Goal: Information Seeking & Learning: Learn about a topic

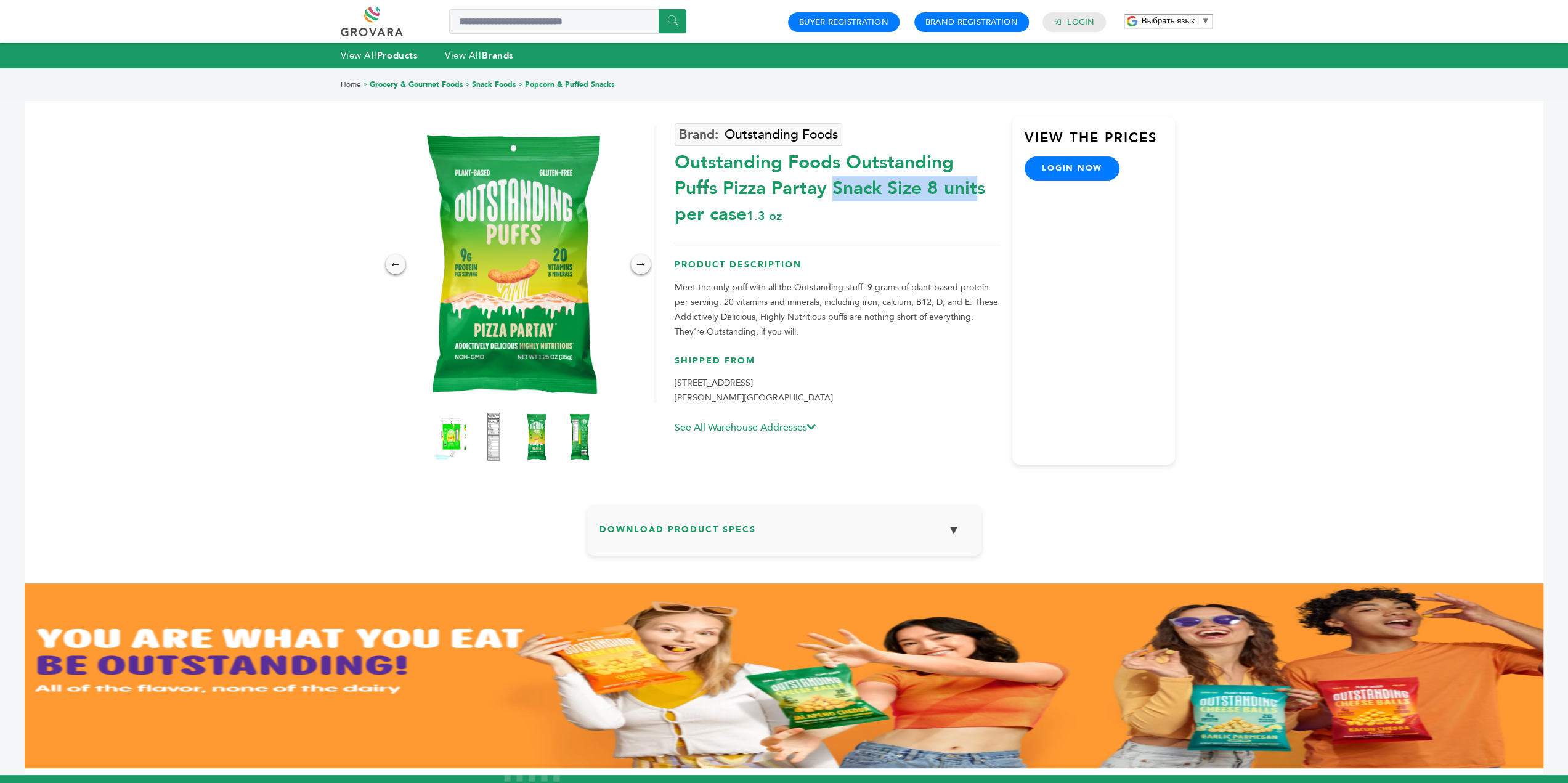
drag, startPoint x: 677, startPoint y: 163, endPoint x: 841, endPoint y: 168, distance: 164.1
click at [841, 168] on div "Outstanding Foods Outstanding Puffs Pizza Partay Snack Size 8 units per case 1.…" at bounding box center [836, 186] width 325 height 84
copy div "Outstanding Foods"
click at [587, 14] on input "Search a product or brand..." at bounding box center [567, 21] width 237 height 25
paste input "**********"
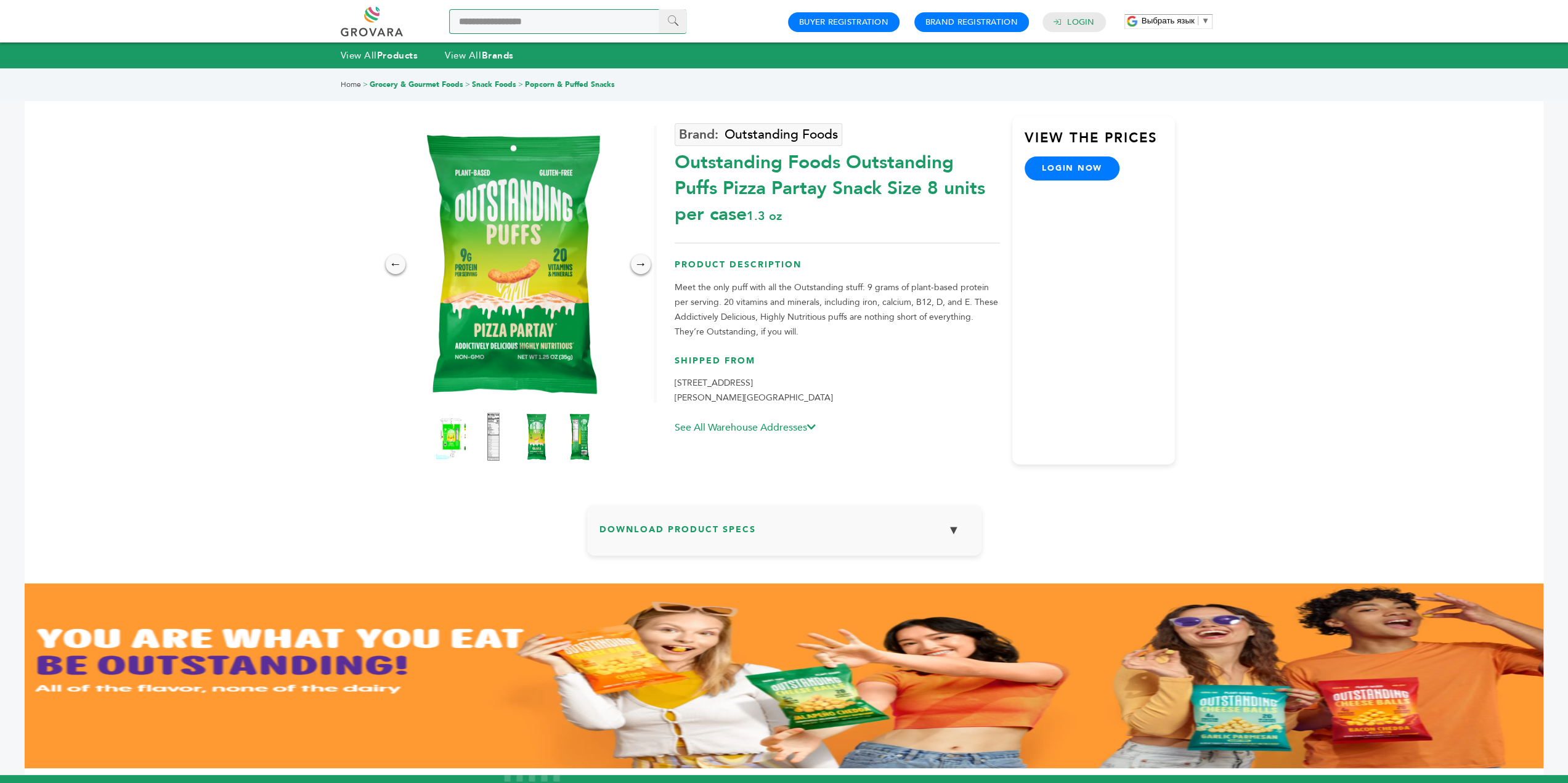
type input "**********"
click at [683, 22] on input "******" at bounding box center [673, 21] width 28 height 24
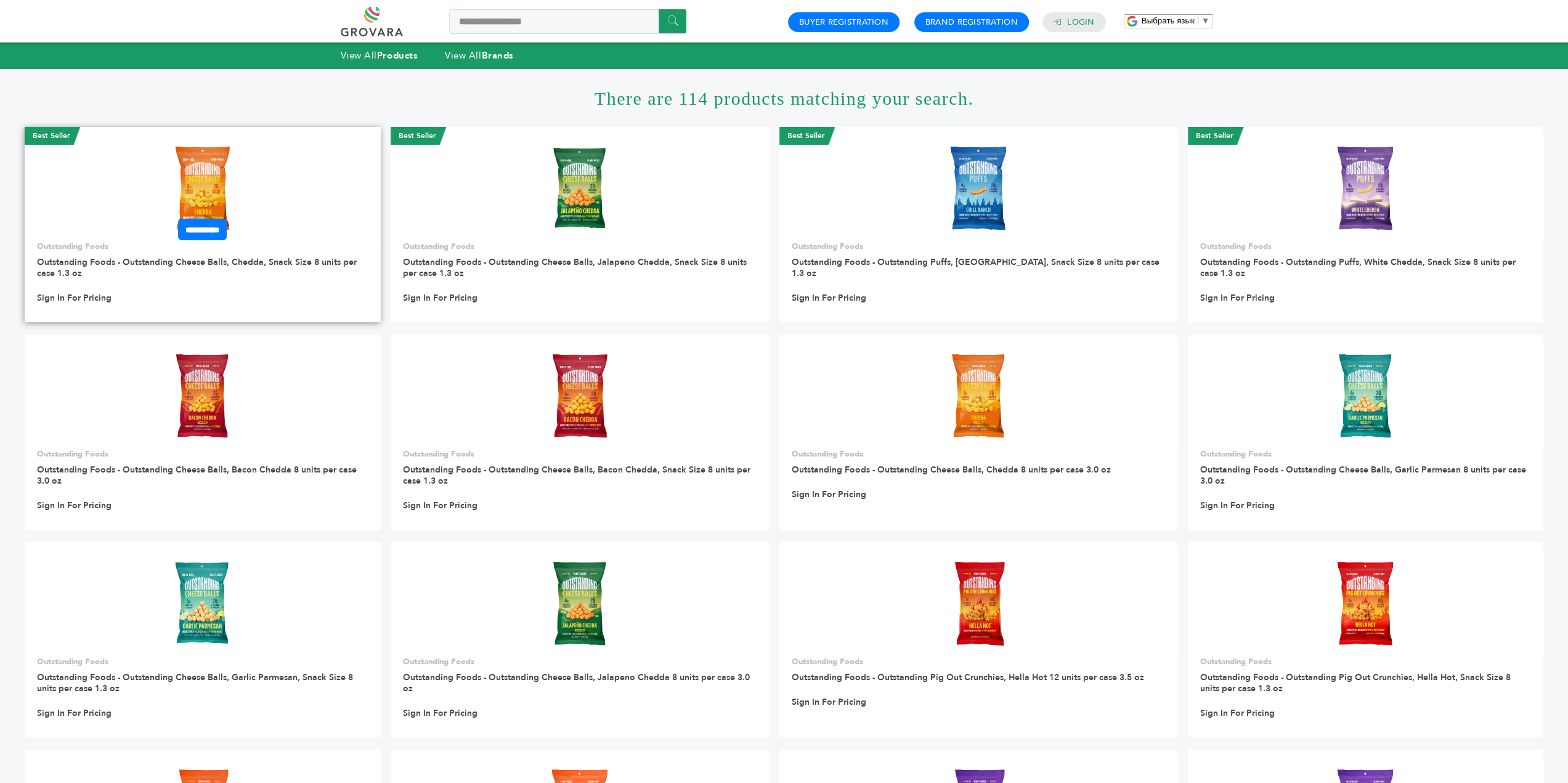
click at [222, 179] on img at bounding box center [202, 188] width 89 height 89
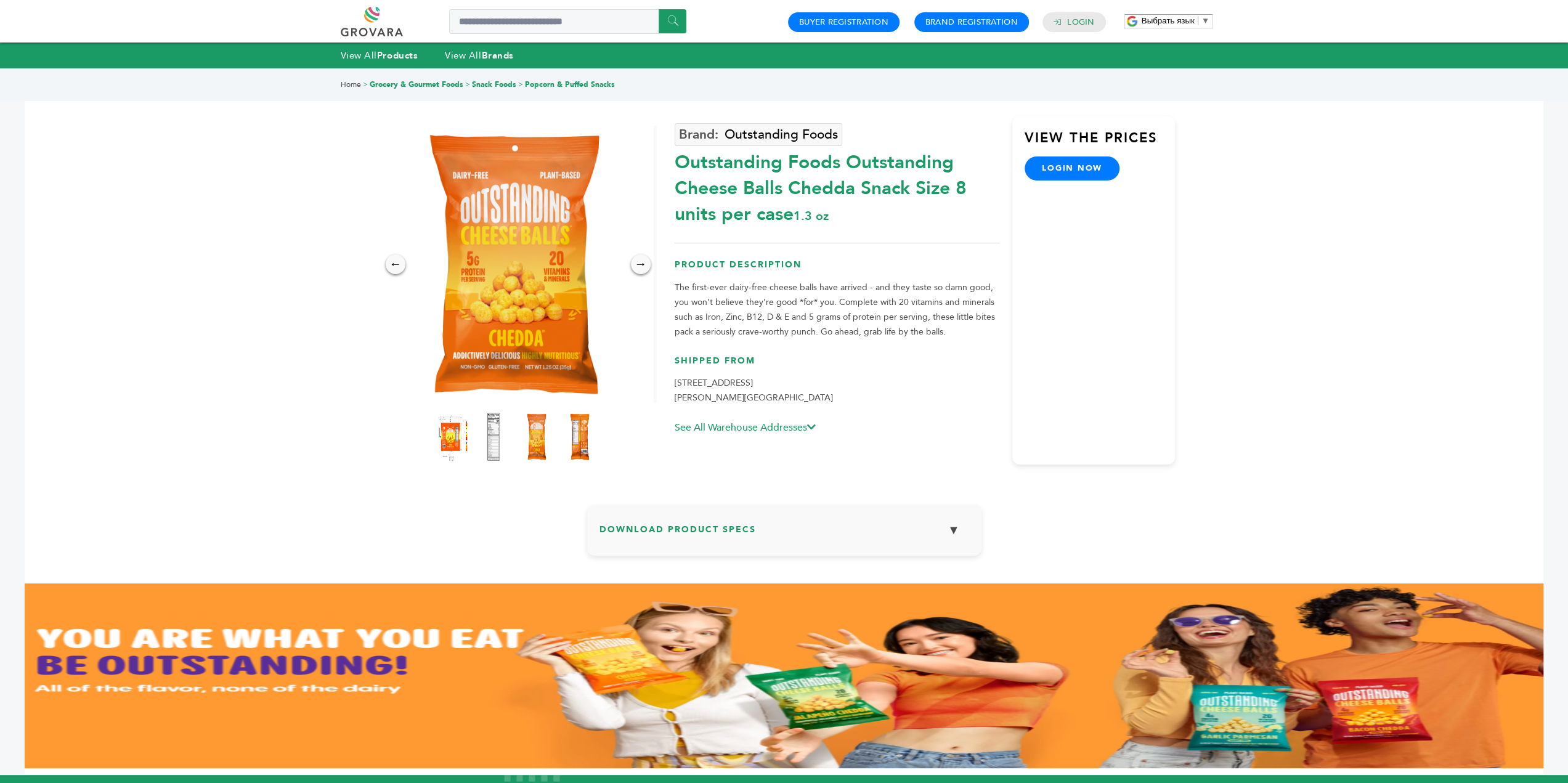
click at [461, 444] on img at bounding box center [450, 437] width 34 height 54
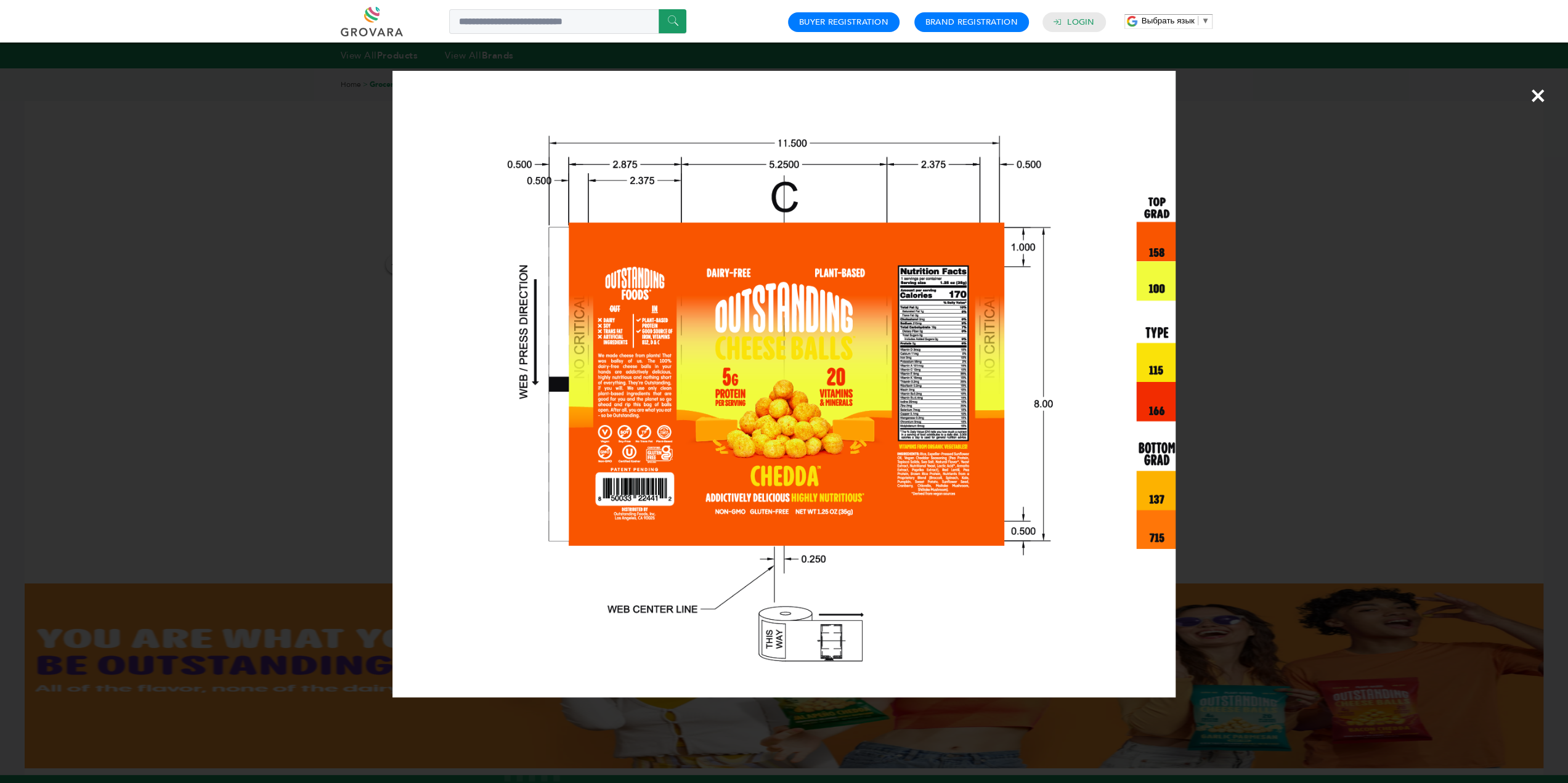
click at [1282, 336] on div "×" at bounding box center [784, 391] width 1568 height 783
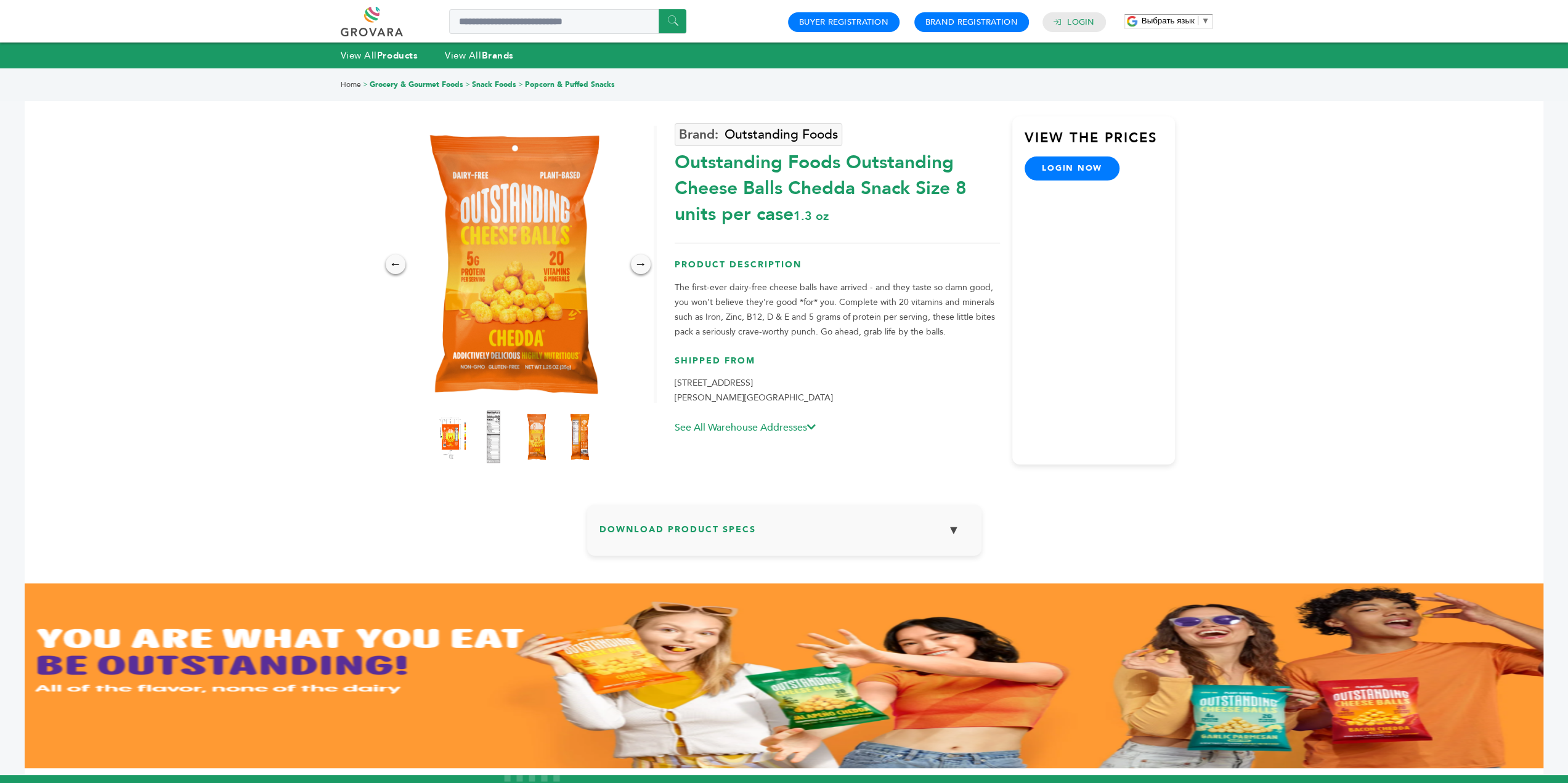
click at [502, 437] on img at bounding box center [493, 437] width 34 height 54
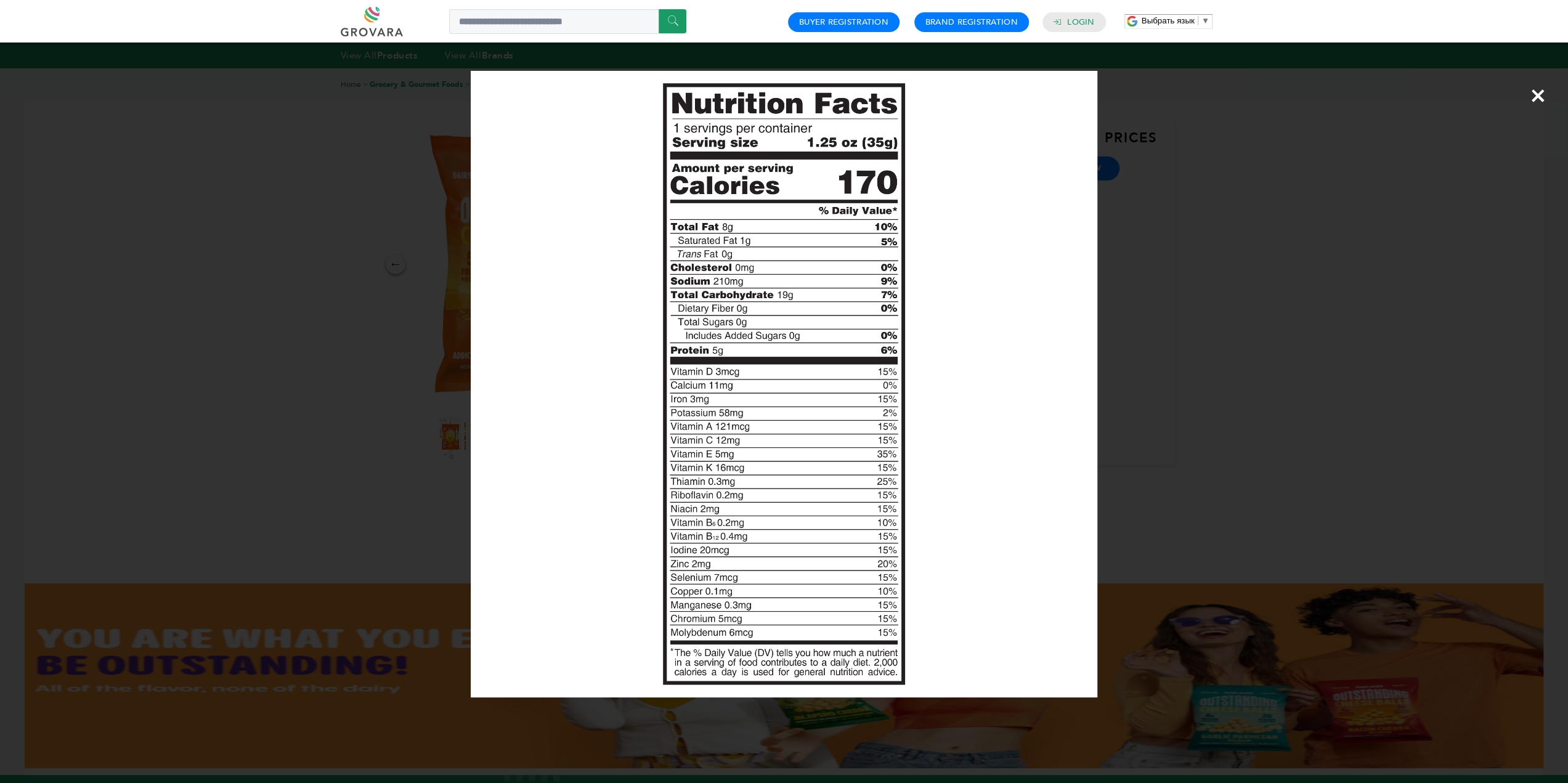
click at [1247, 252] on div "×" at bounding box center [784, 391] width 1568 height 783
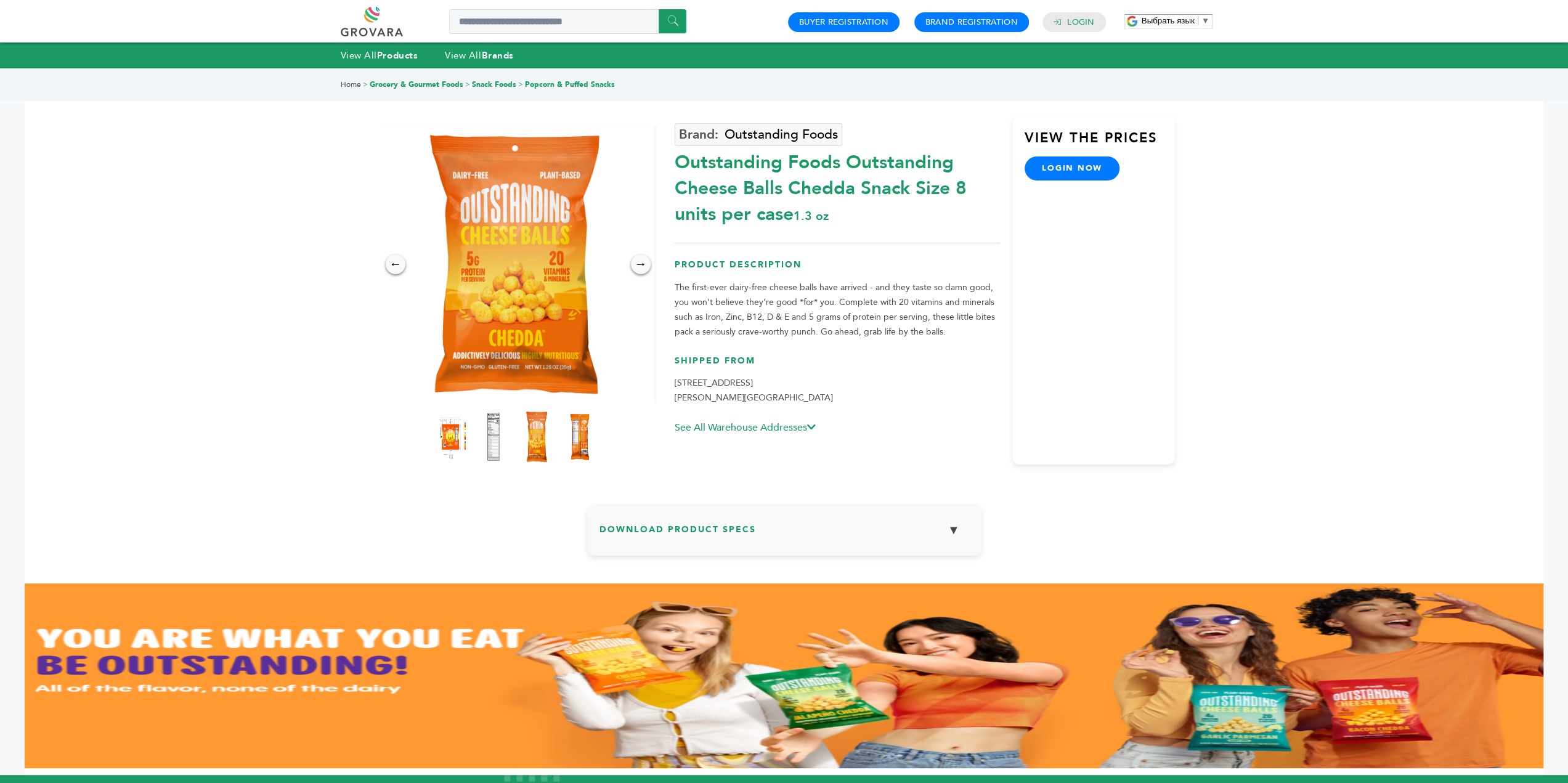
click at [539, 436] on img at bounding box center [537, 437] width 34 height 54
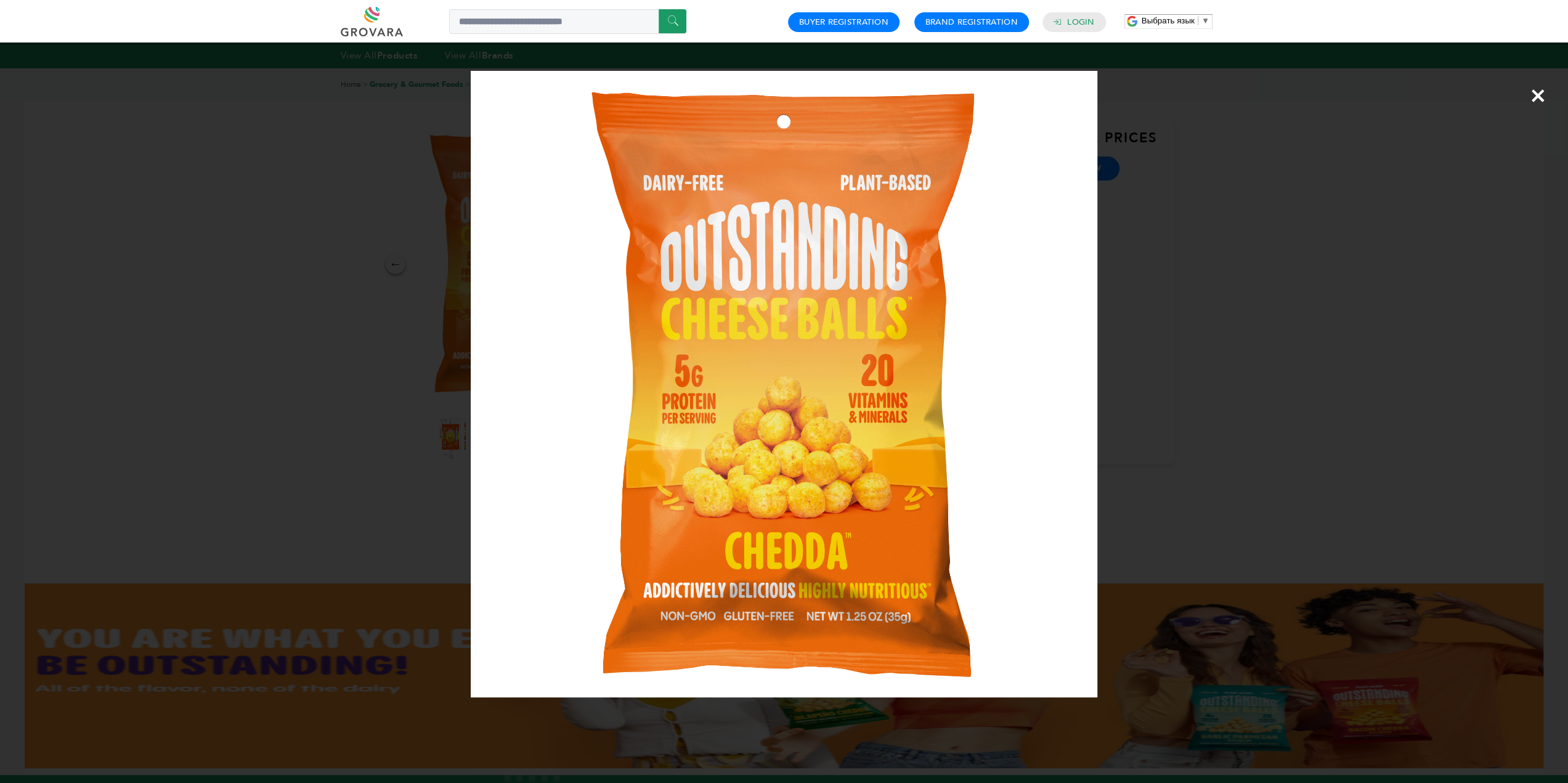
click at [1265, 359] on div "×" at bounding box center [784, 391] width 1568 height 783
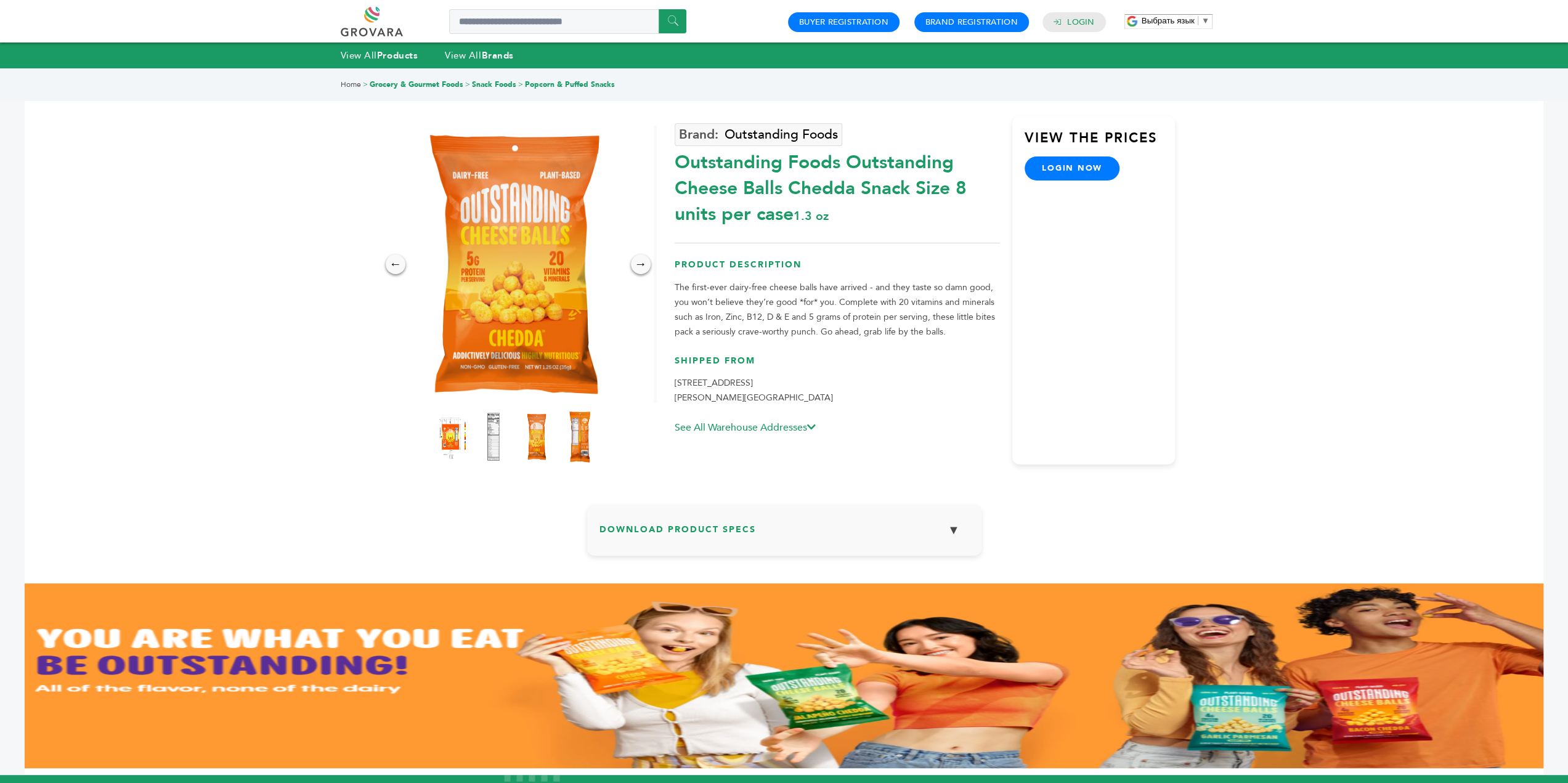
click at [579, 431] on img at bounding box center [580, 437] width 34 height 54
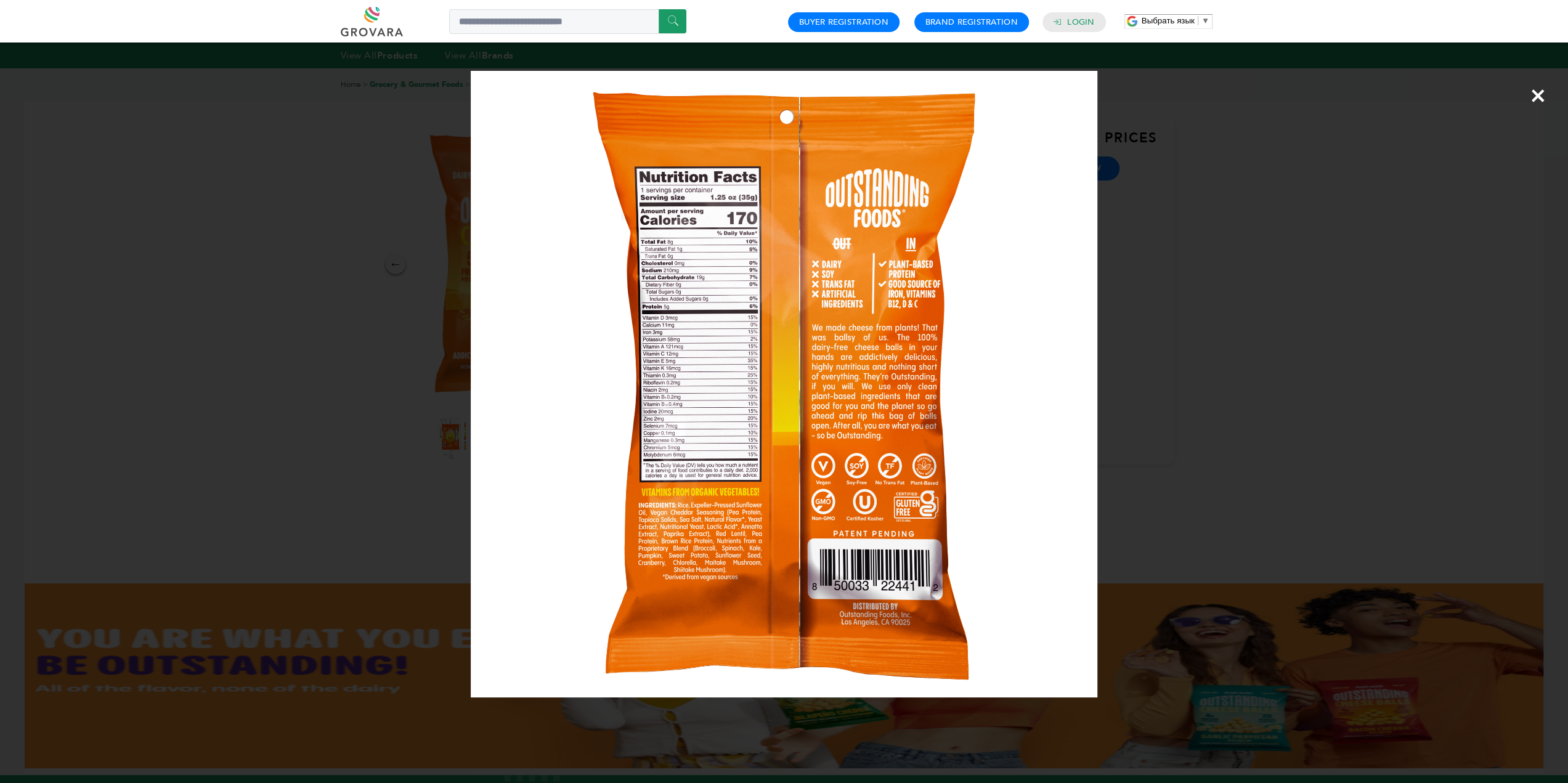
click at [1268, 382] on div "×" at bounding box center [784, 391] width 1568 height 783
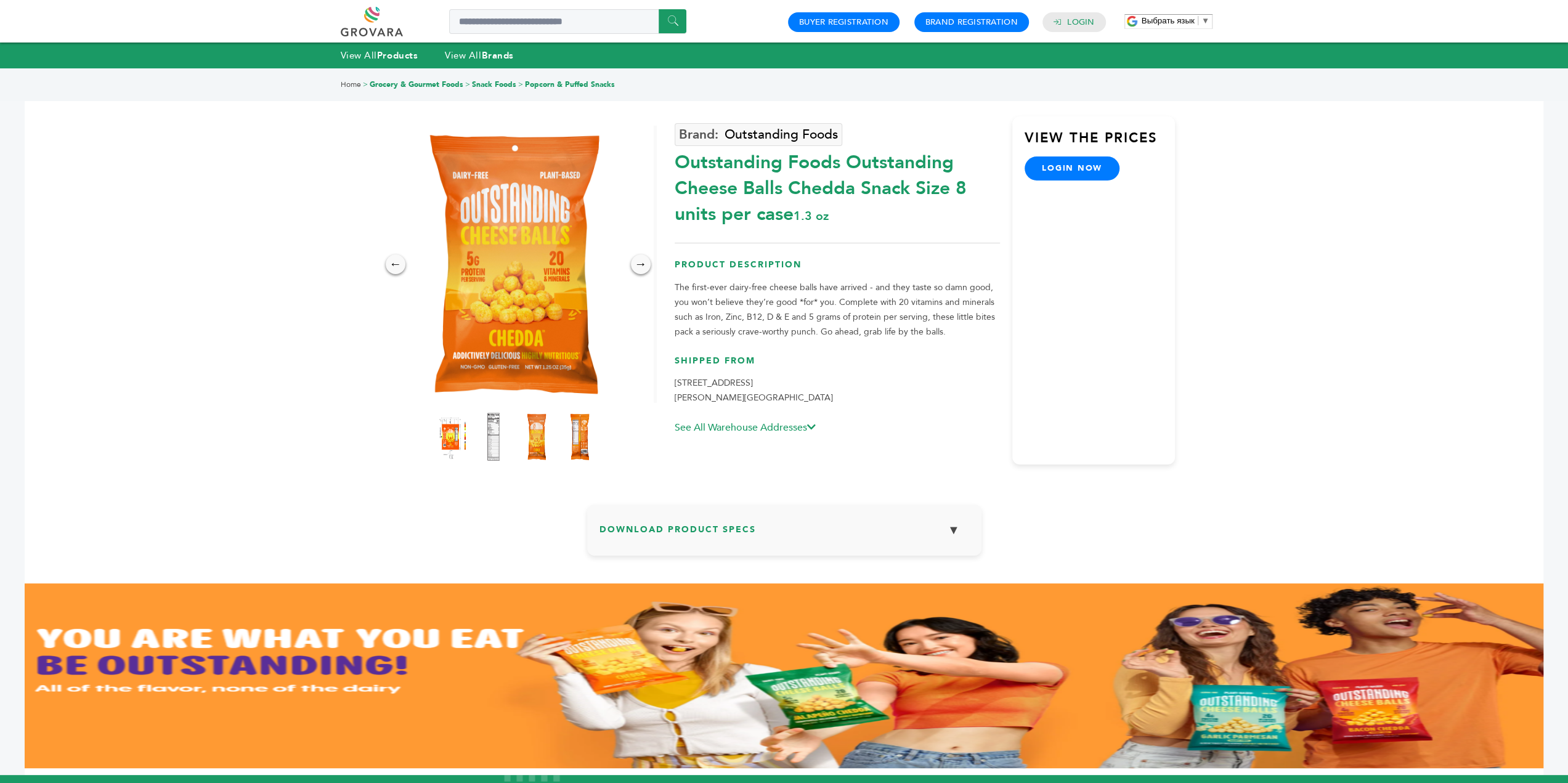
click at [571, 428] on img at bounding box center [580, 436] width 31 height 49
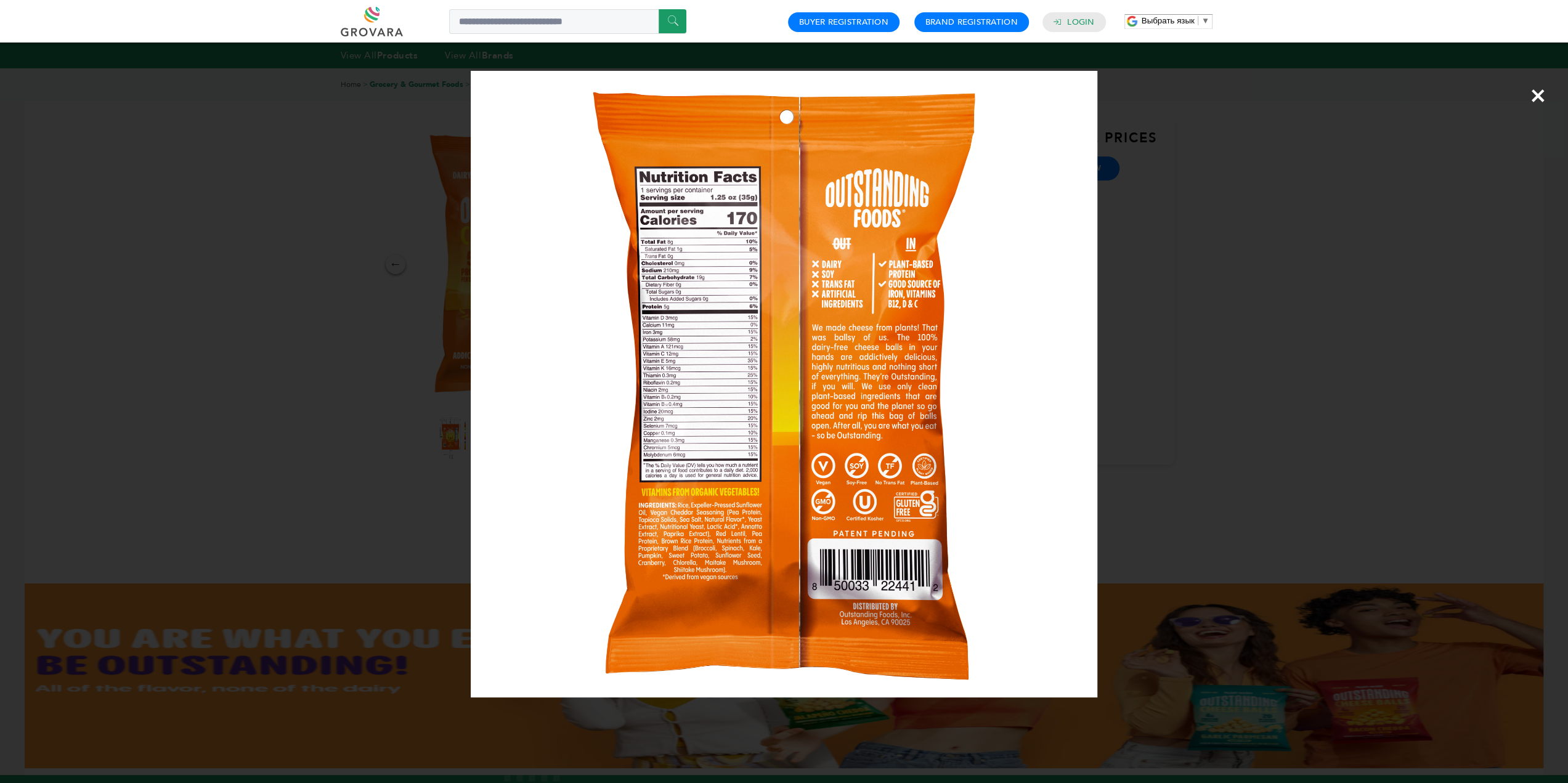
click at [1317, 446] on div "×" at bounding box center [784, 391] width 1568 height 783
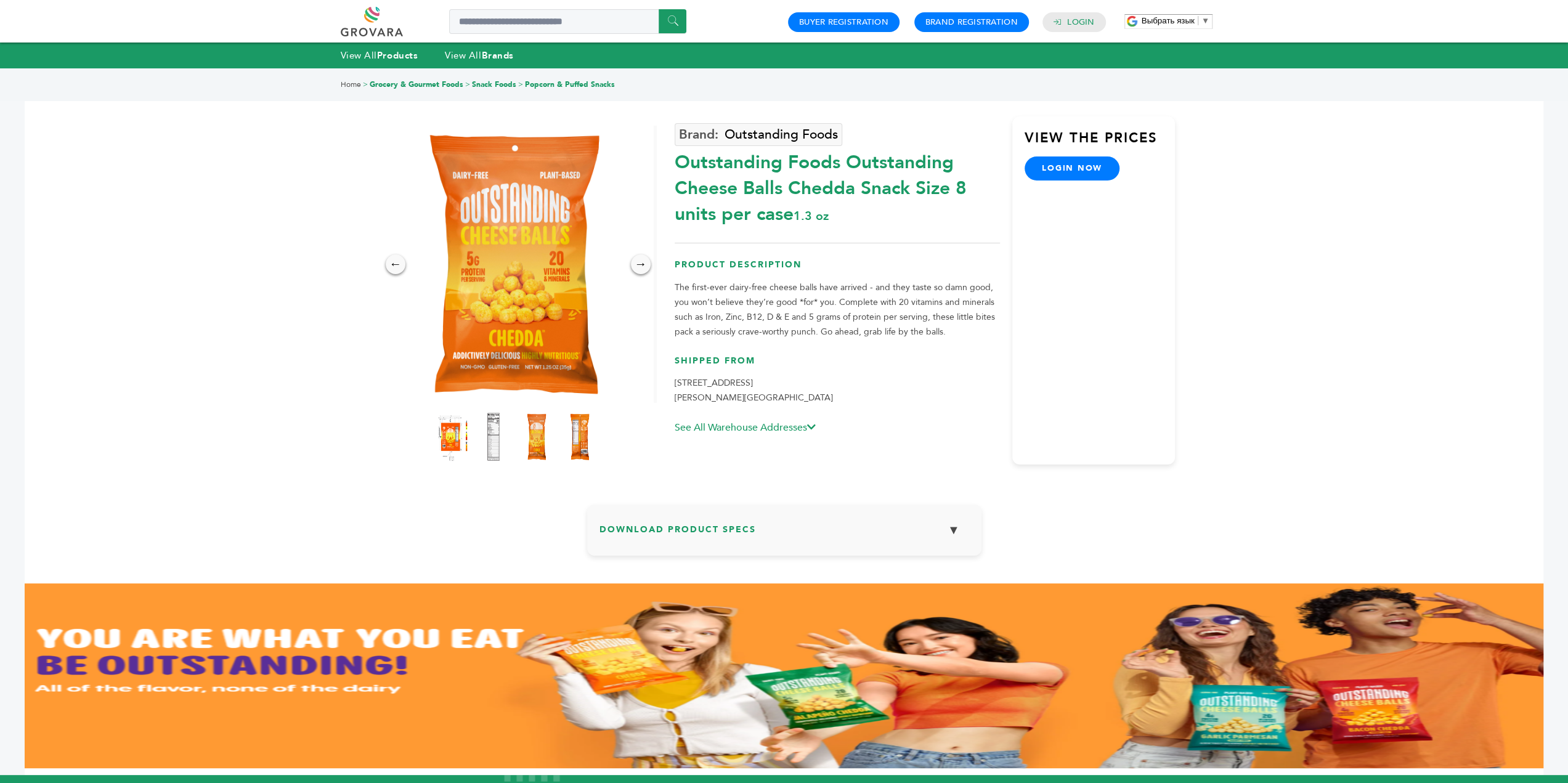
click at [454, 434] on img at bounding box center [450, 437] width 34 height 54
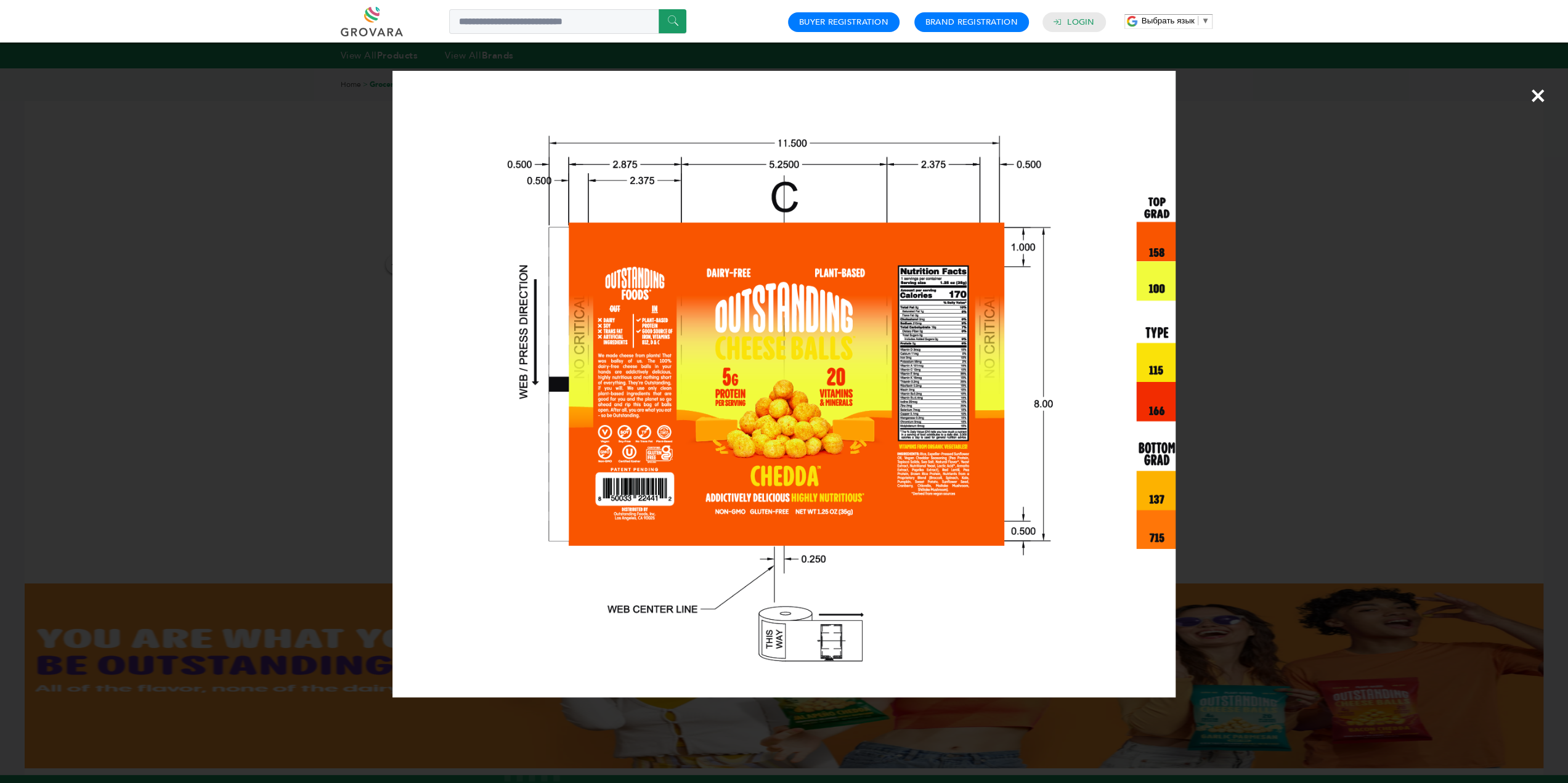
click at [1329, 382] on div "×" at bounding box center [784, 391] width 1568 height 783
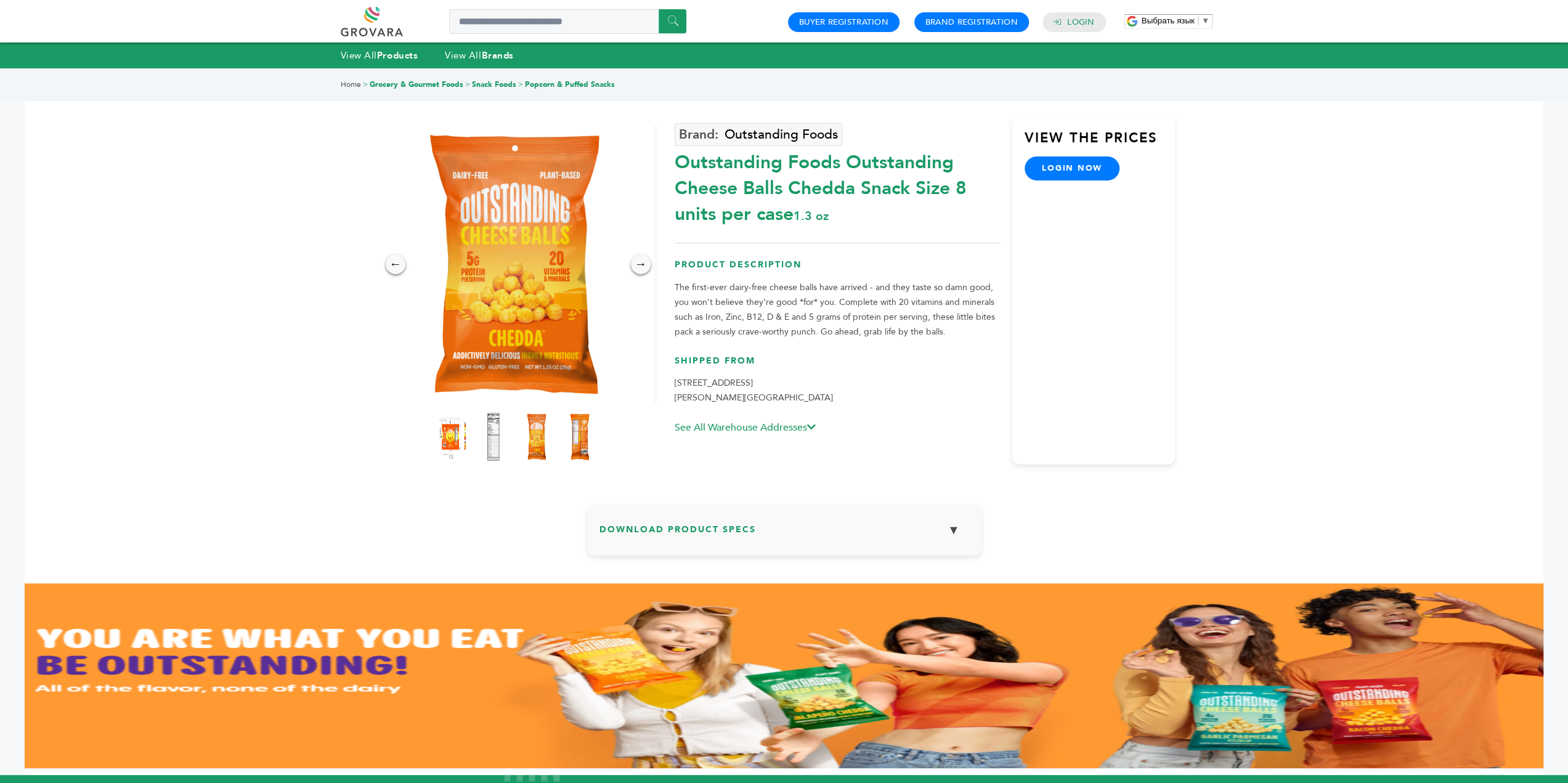
click at [446, 437] on img at bounding box center [450, 436] width 31 height 49
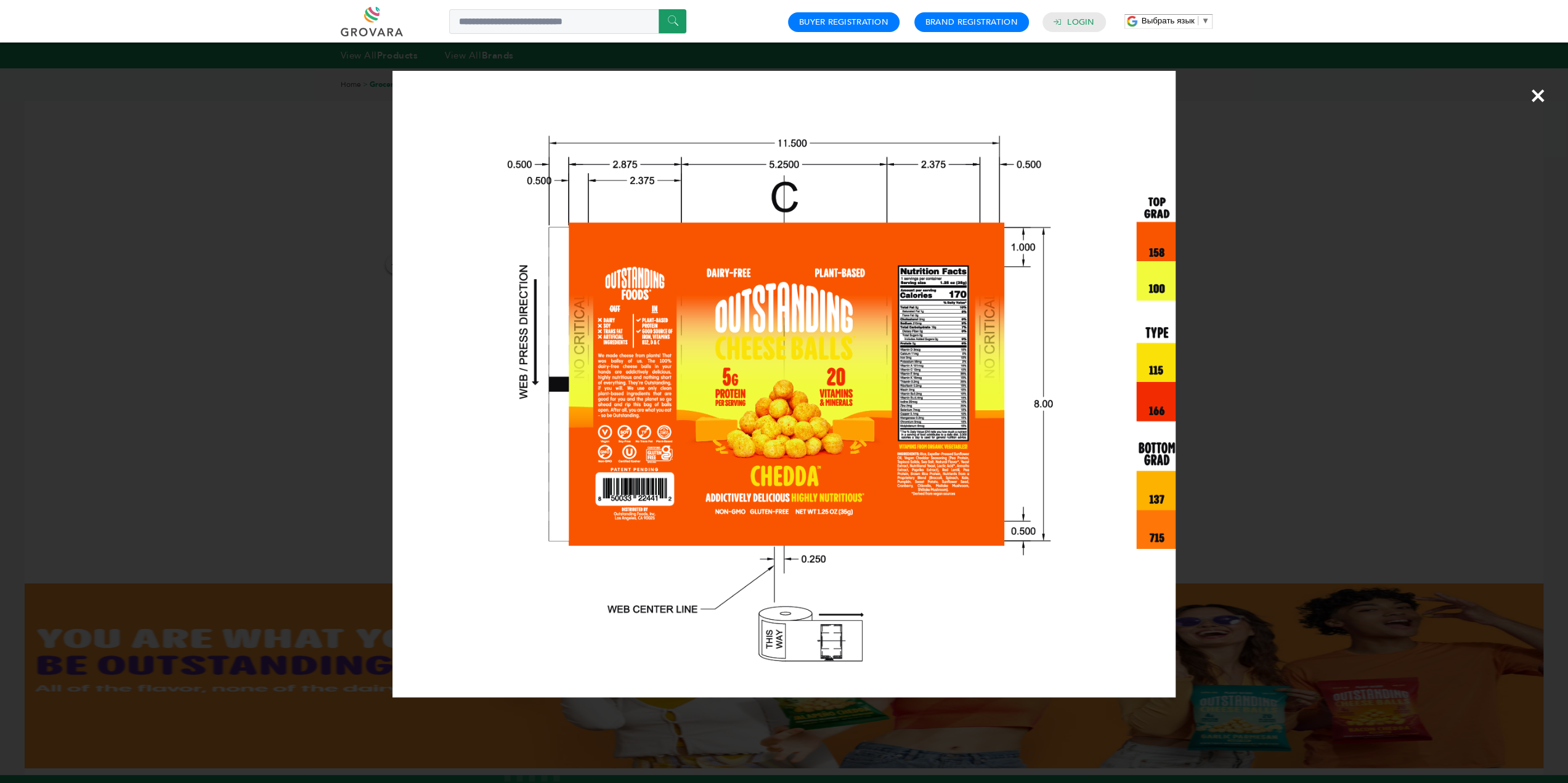
click at [1293, 383] on div "×" at bounding box center [784, 391] width 1568 height 783
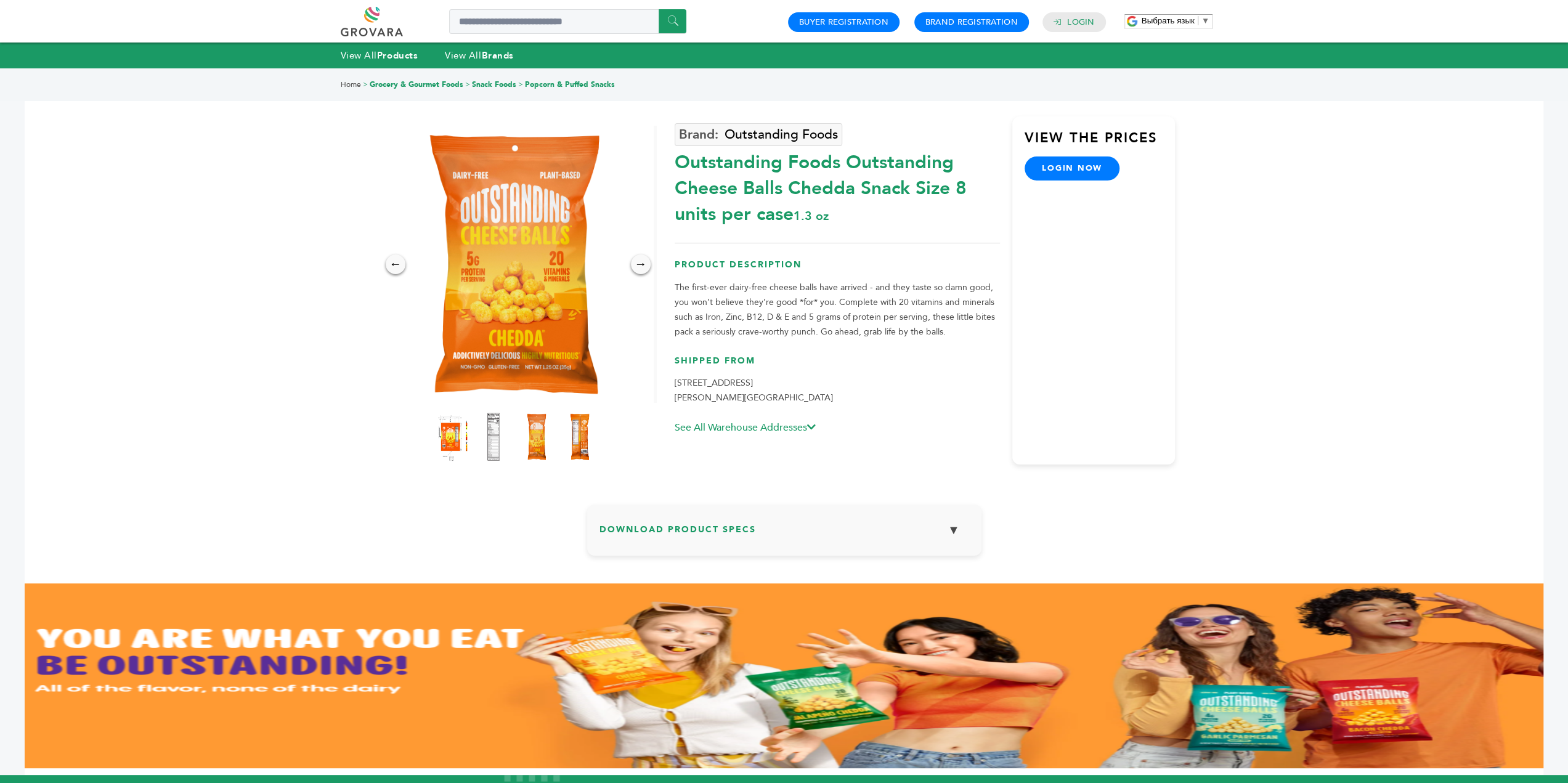
click at [447, 433] on img at bounding box center [450, 437] width 34 height 54
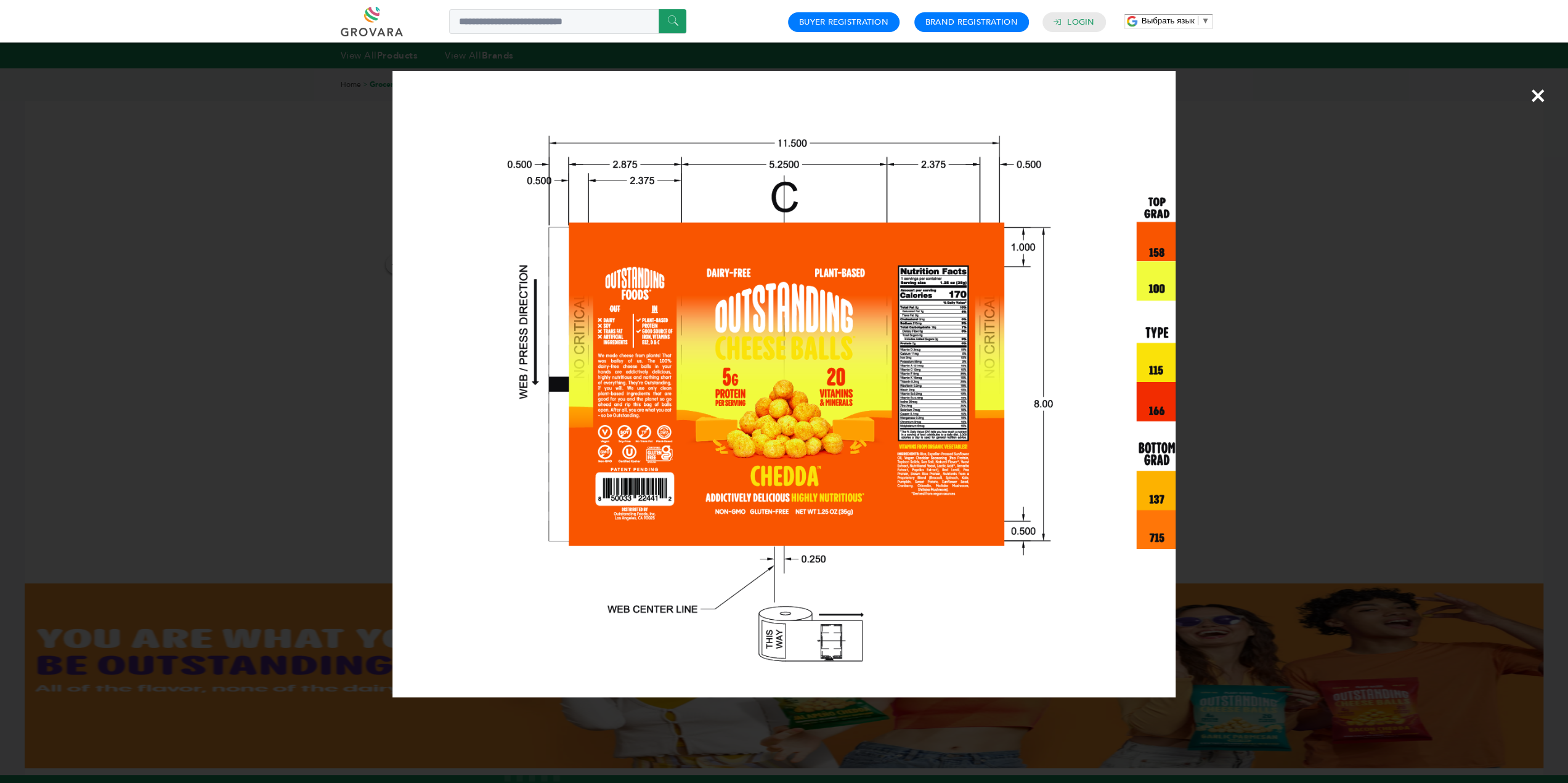
click at [1296, 378] on div "×" at bounding box center [784, 391] width 1568 height 783
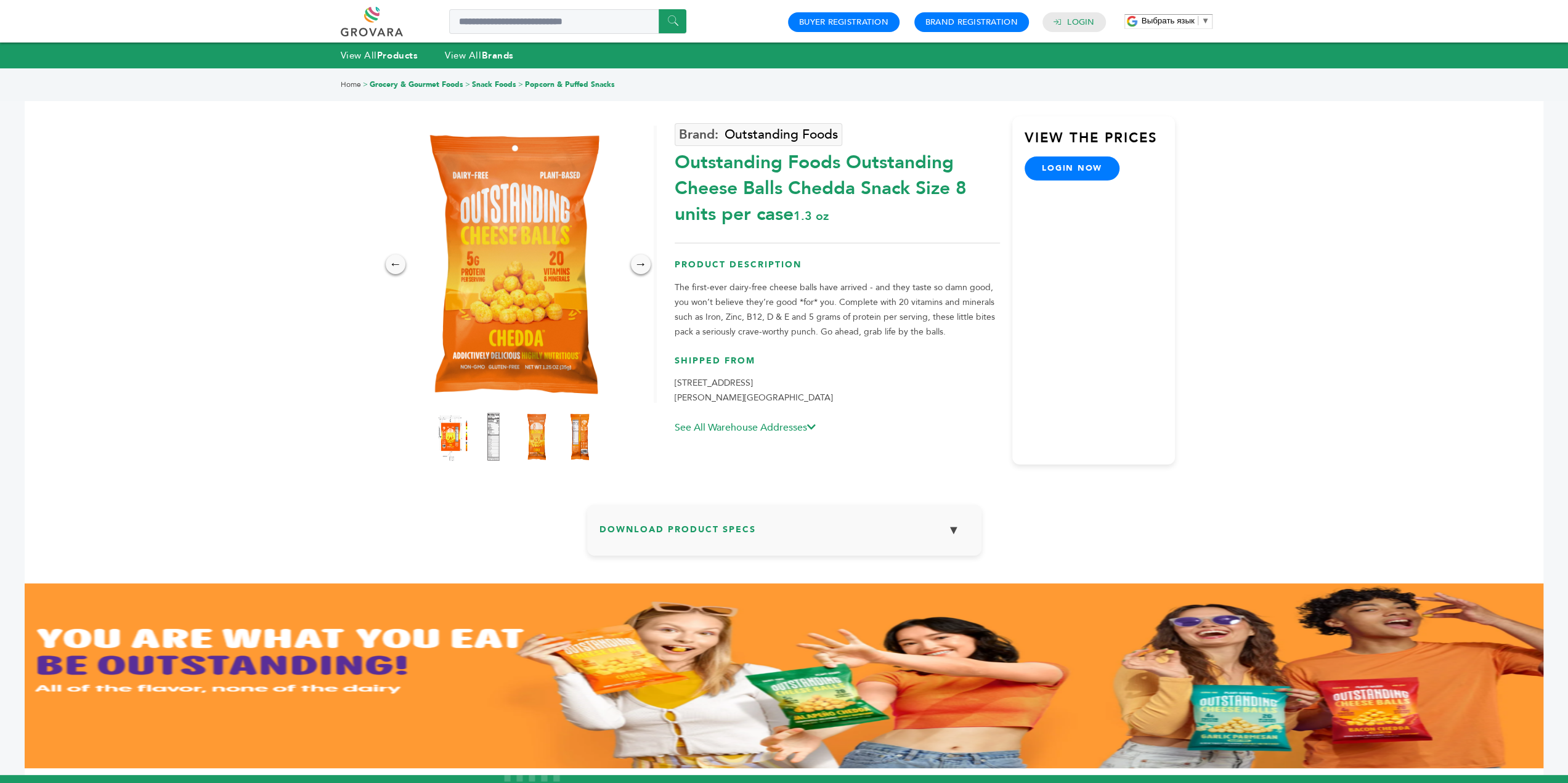
click at [454, 441] on img at bounding box center [450, 437] width 34 height 54
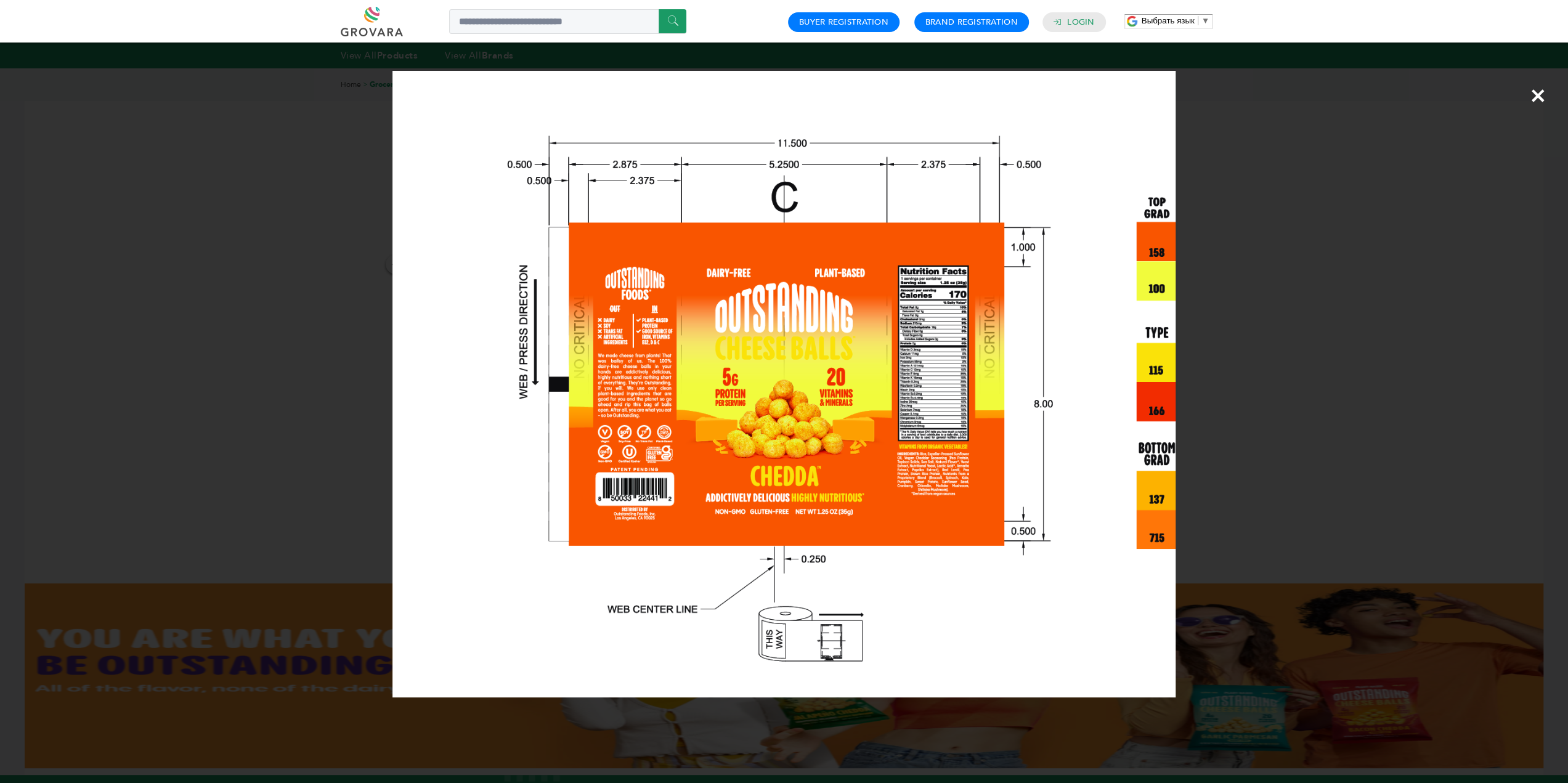
click at [1334, 378] on div "×" at bounding box center [784, 391] width 1568 height 783
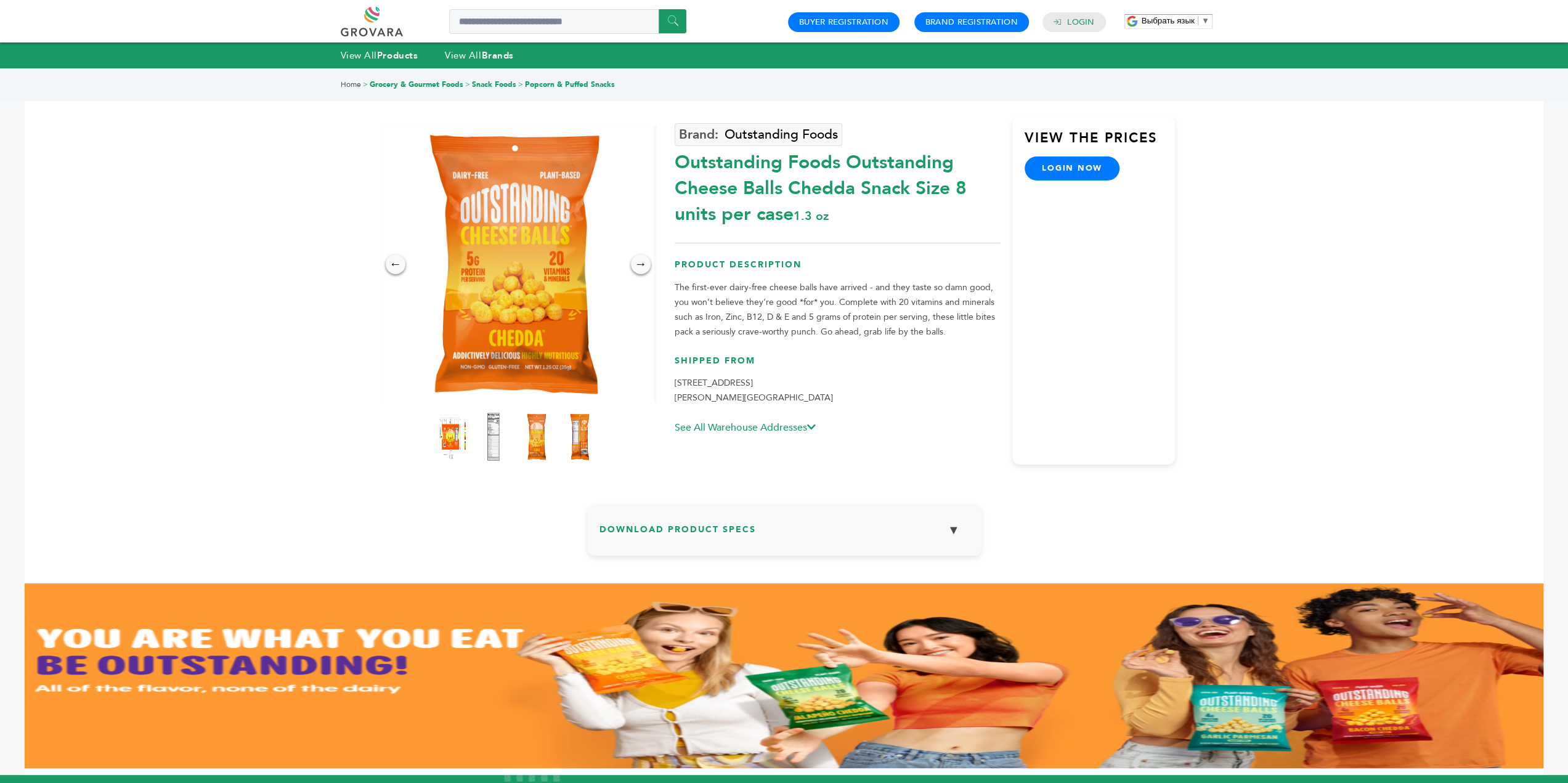
click at [443, 439] on img at bounding box center [450, 436] width 31 height 49
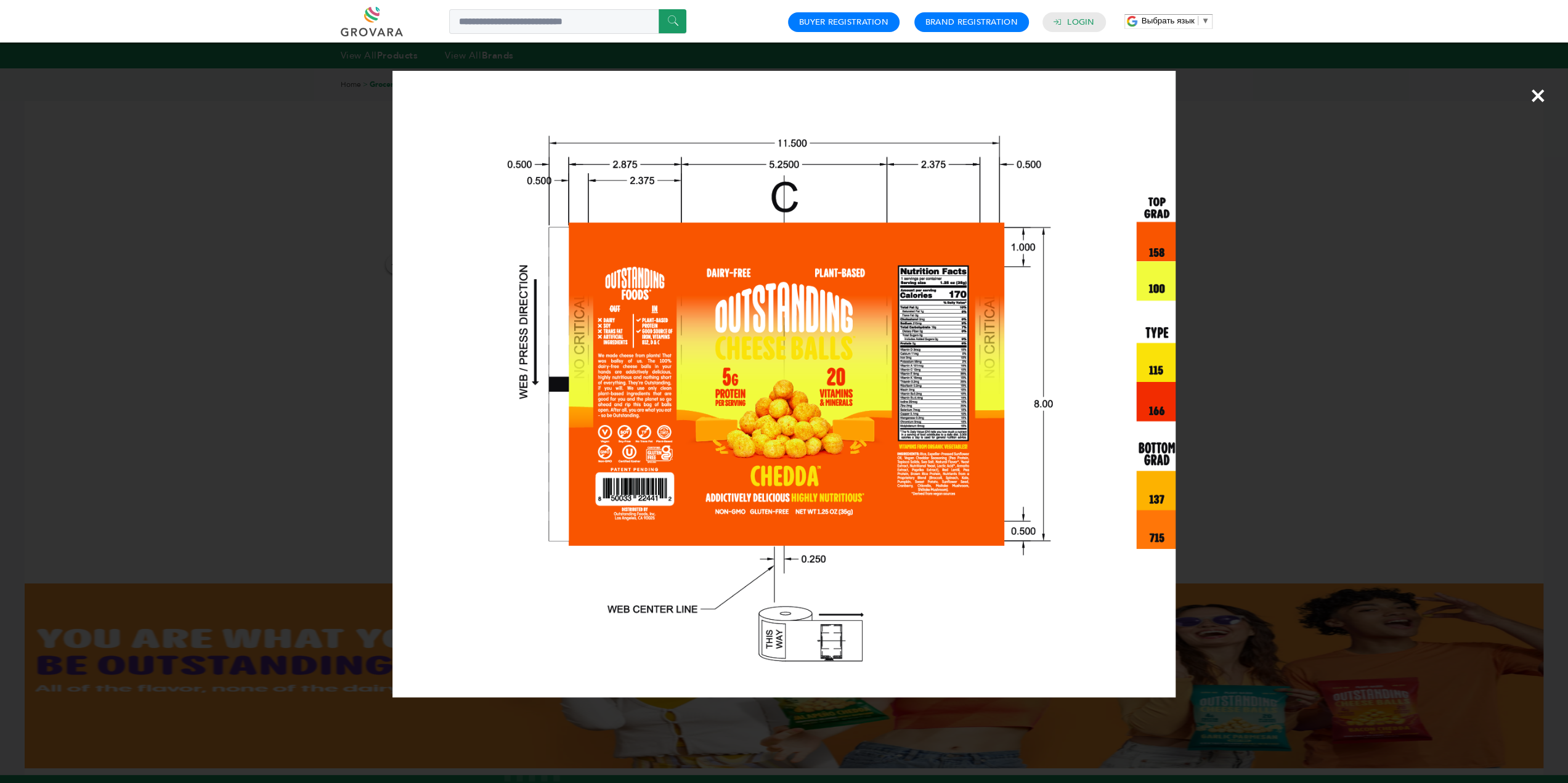
click at [1428, 115] on div "×" at bounding box center [784, 391] width 1568 height 783
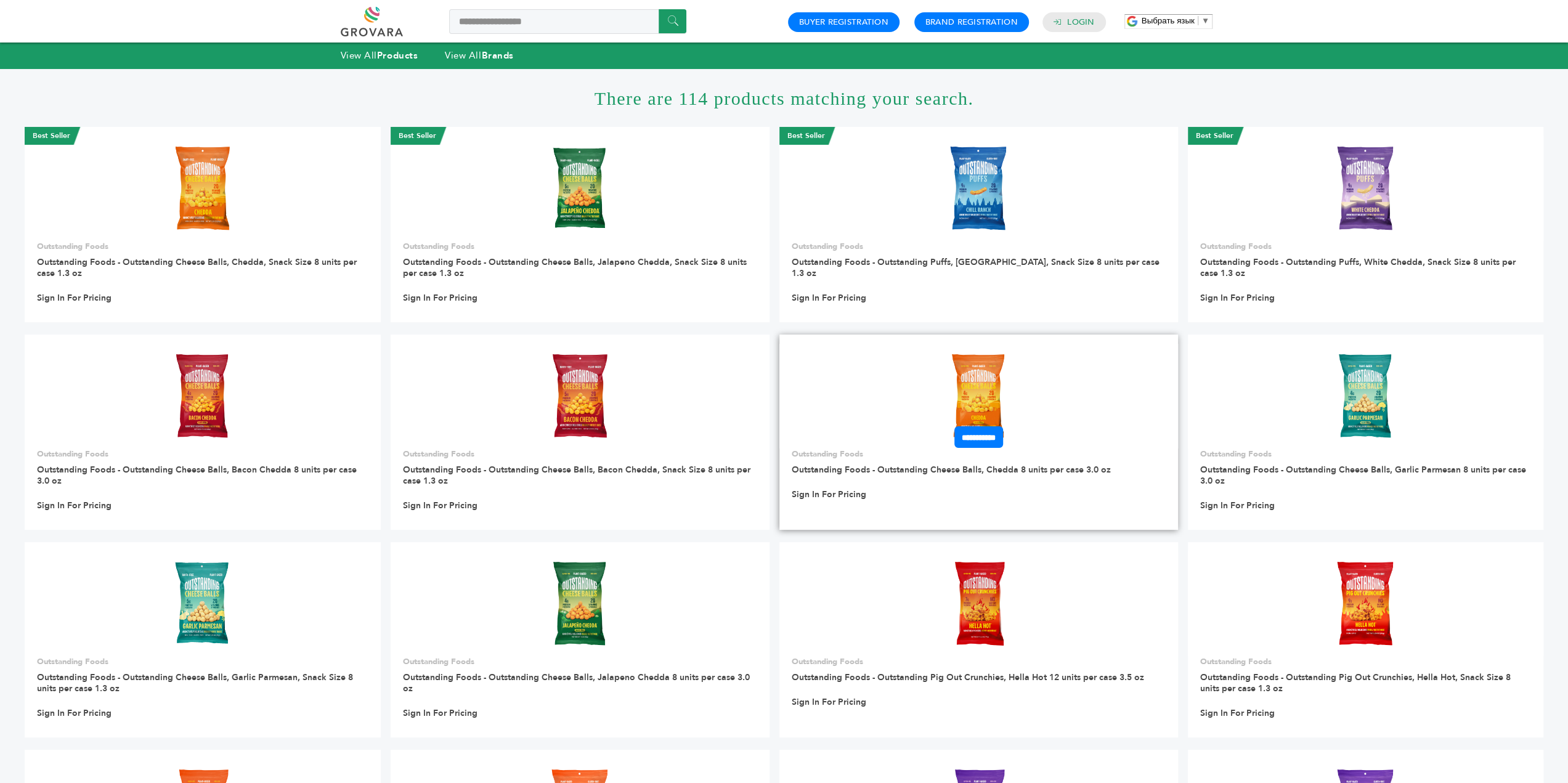
click at [999, 372] on img at bounding box center [977, 395] width 89 height 89
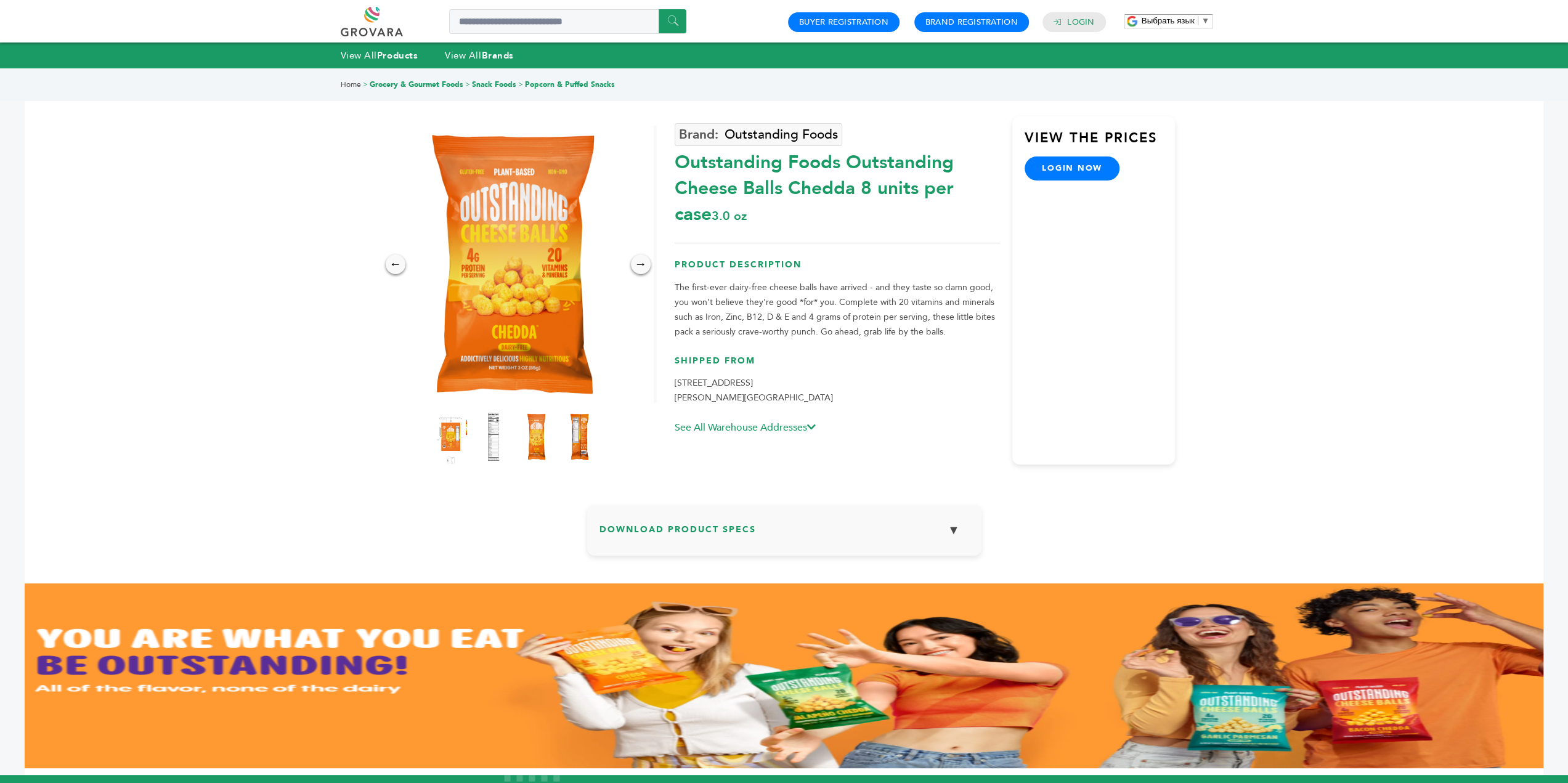
click at [443, 436] on img at bounding box center [450, 437] width 34 height 54
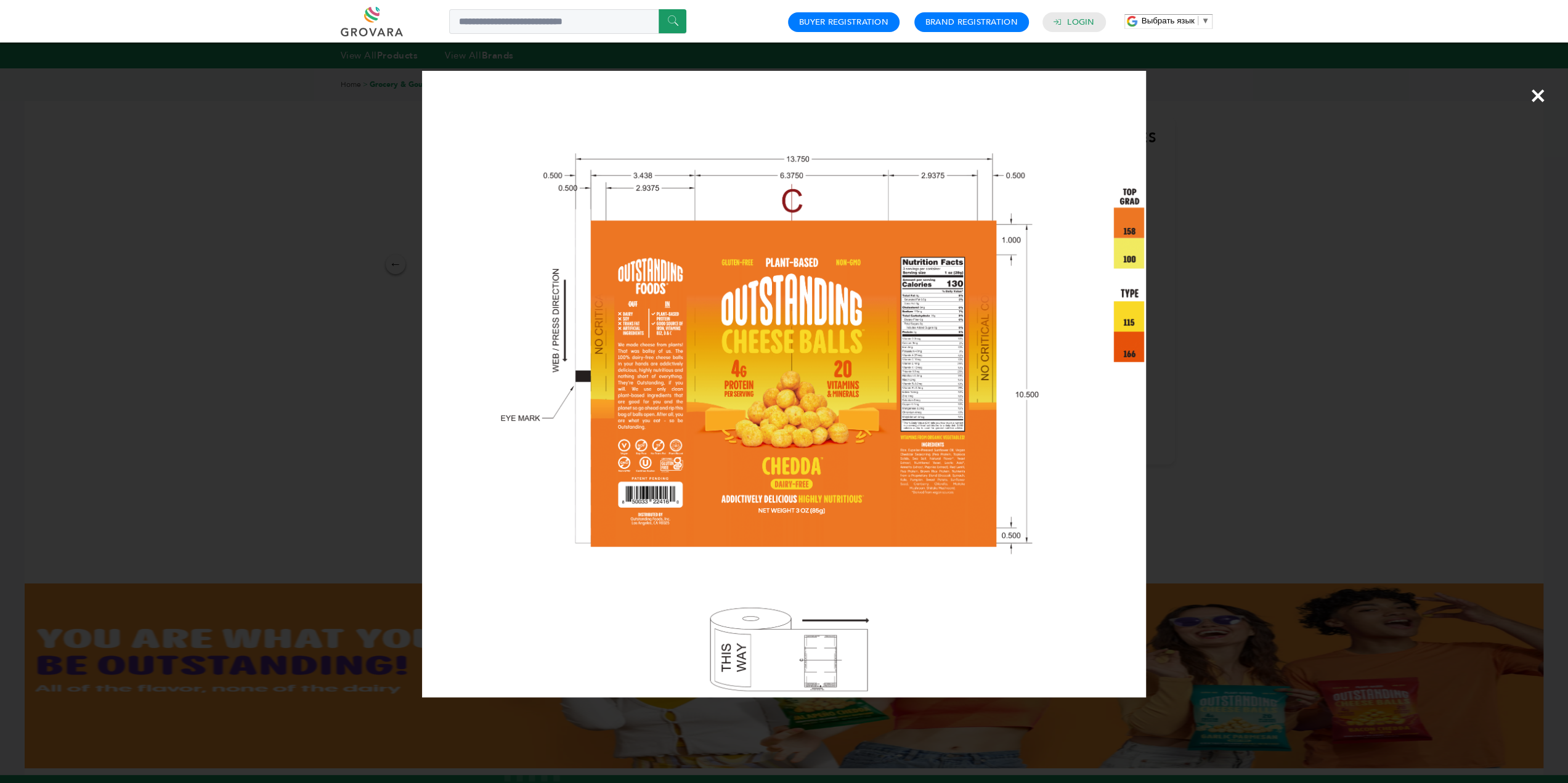
click at [832, 359] on img at bounding box center [784, 384] width 724 height 627
click at [1274, 460] on div "×" at bounding box center [784, 391] width 1568 height 783
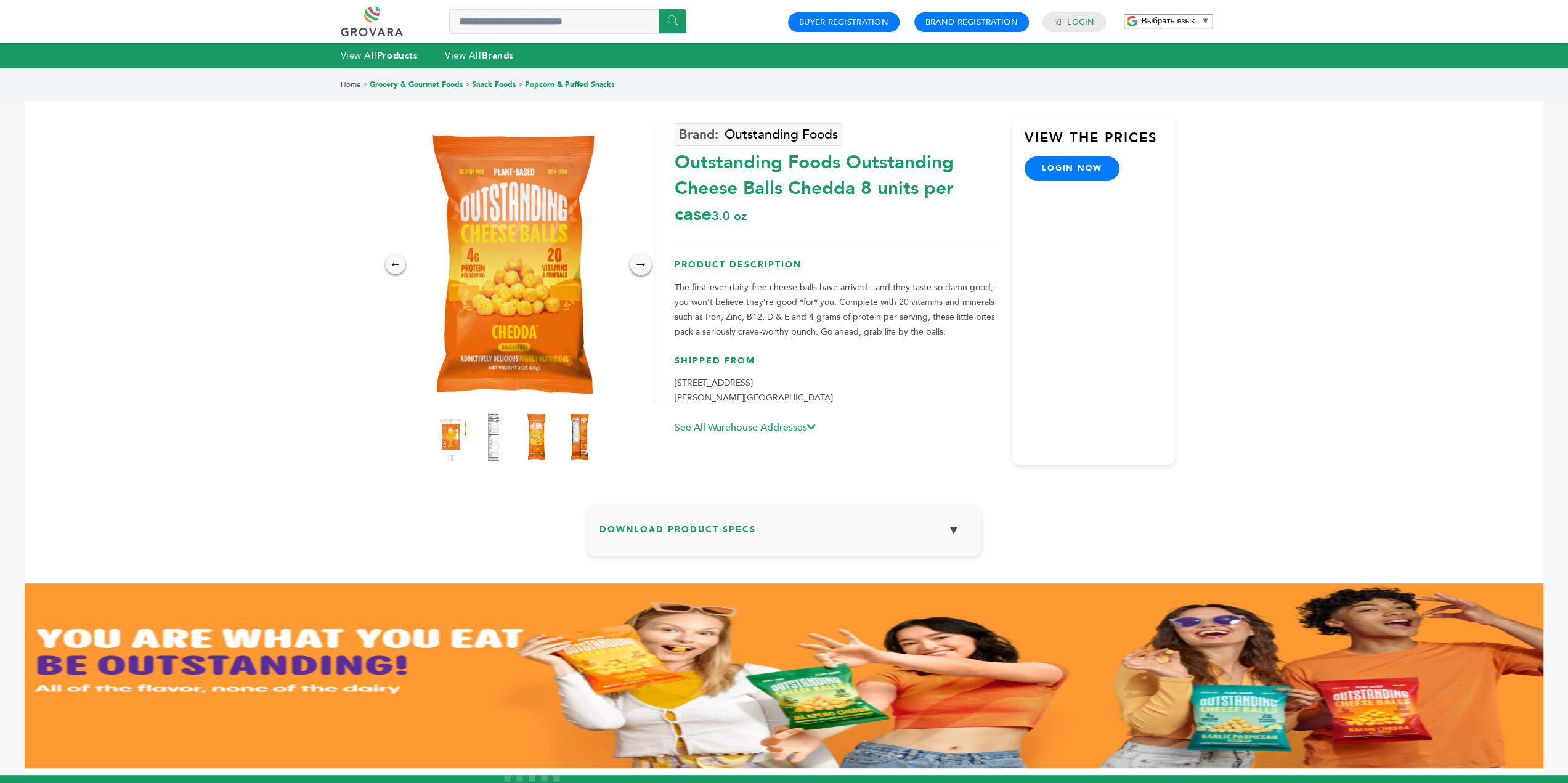
click at [639, 271] on div "→" at bounding box center [641, 264] width 22 height 22
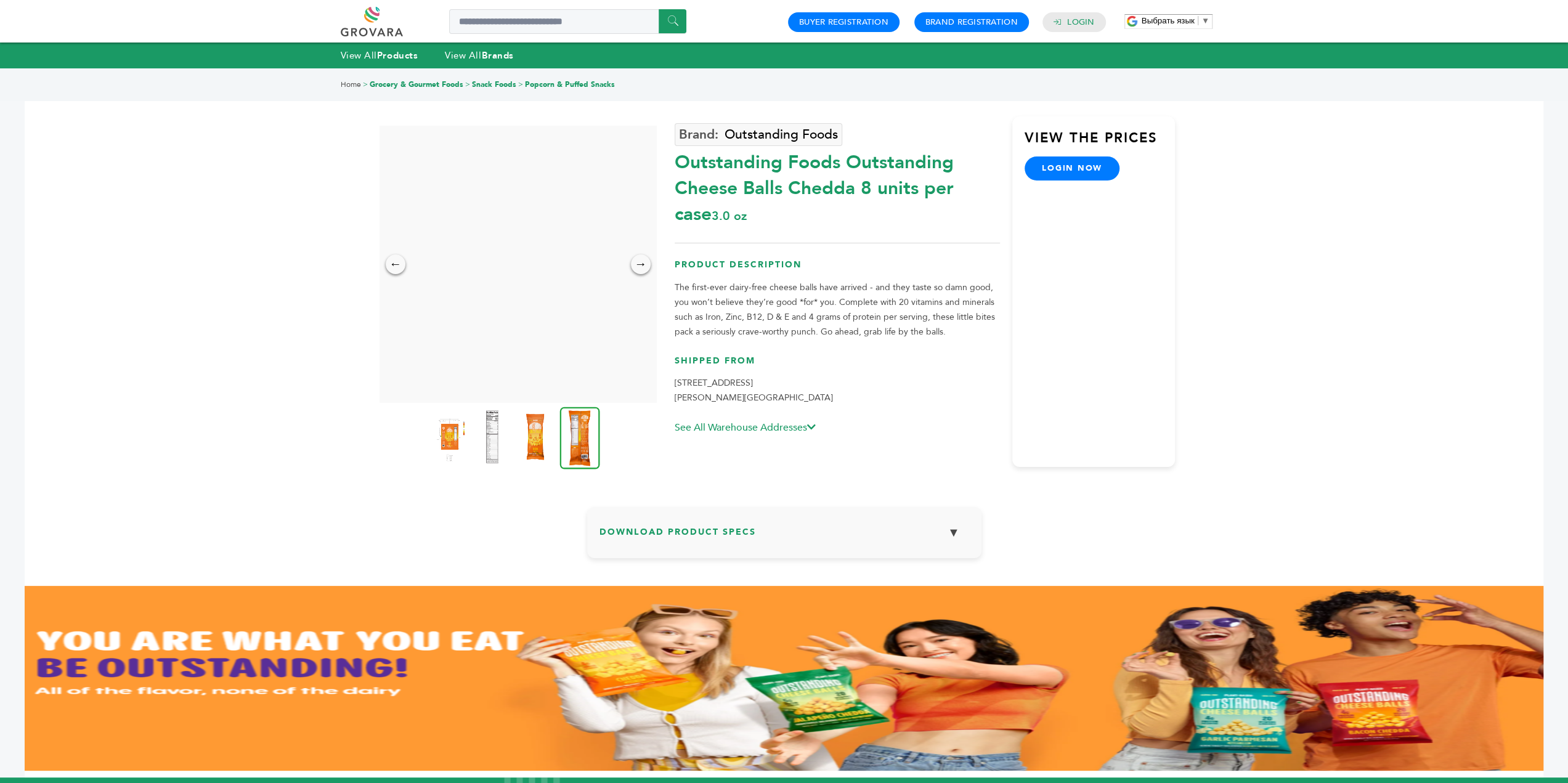
click at [492, 438] on img at bounding box center [492, 437] width 34 height 54
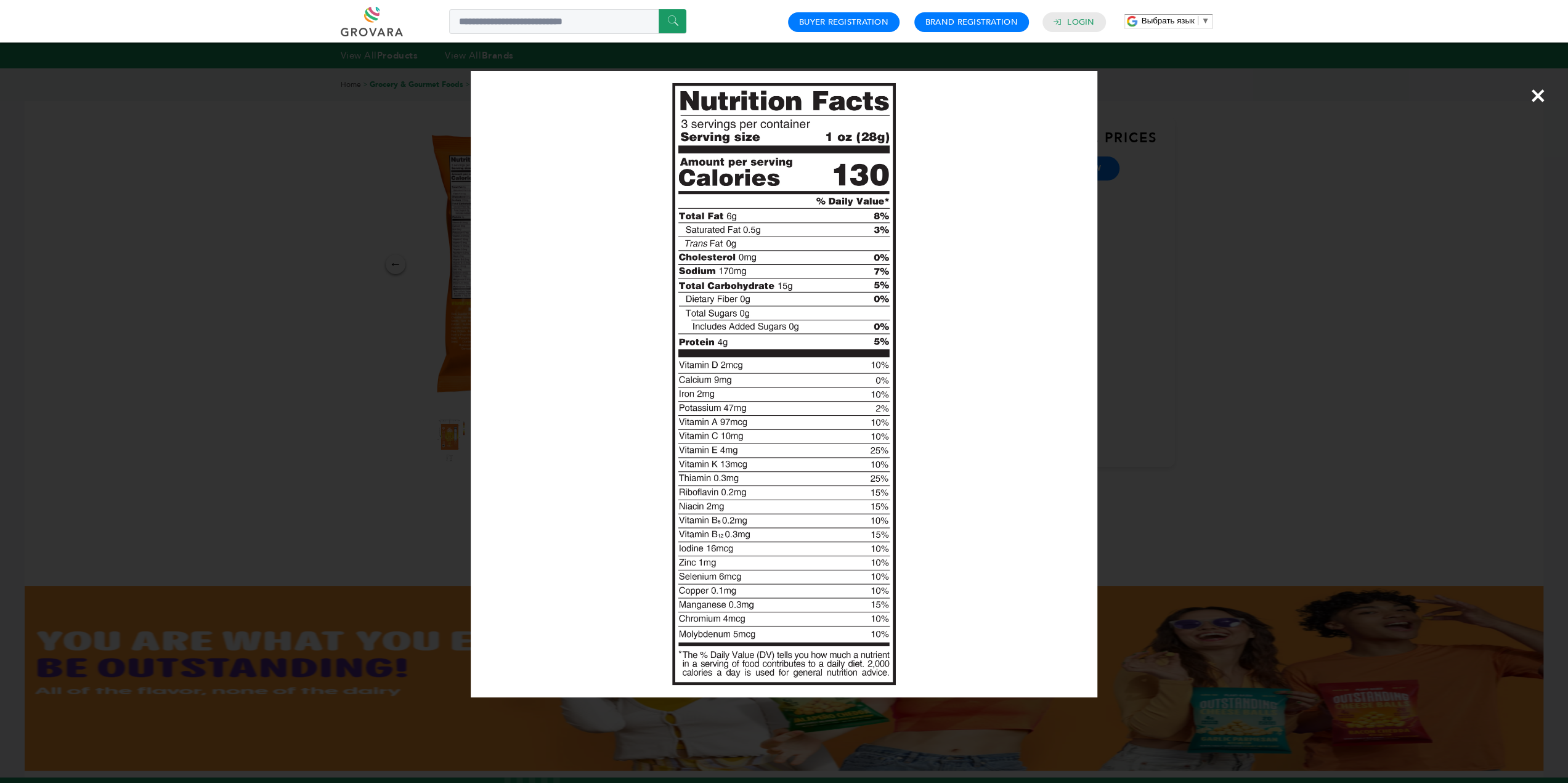
click at [1534, 87] on span "×" at bounding box center [1538, 95] width 17 height 35
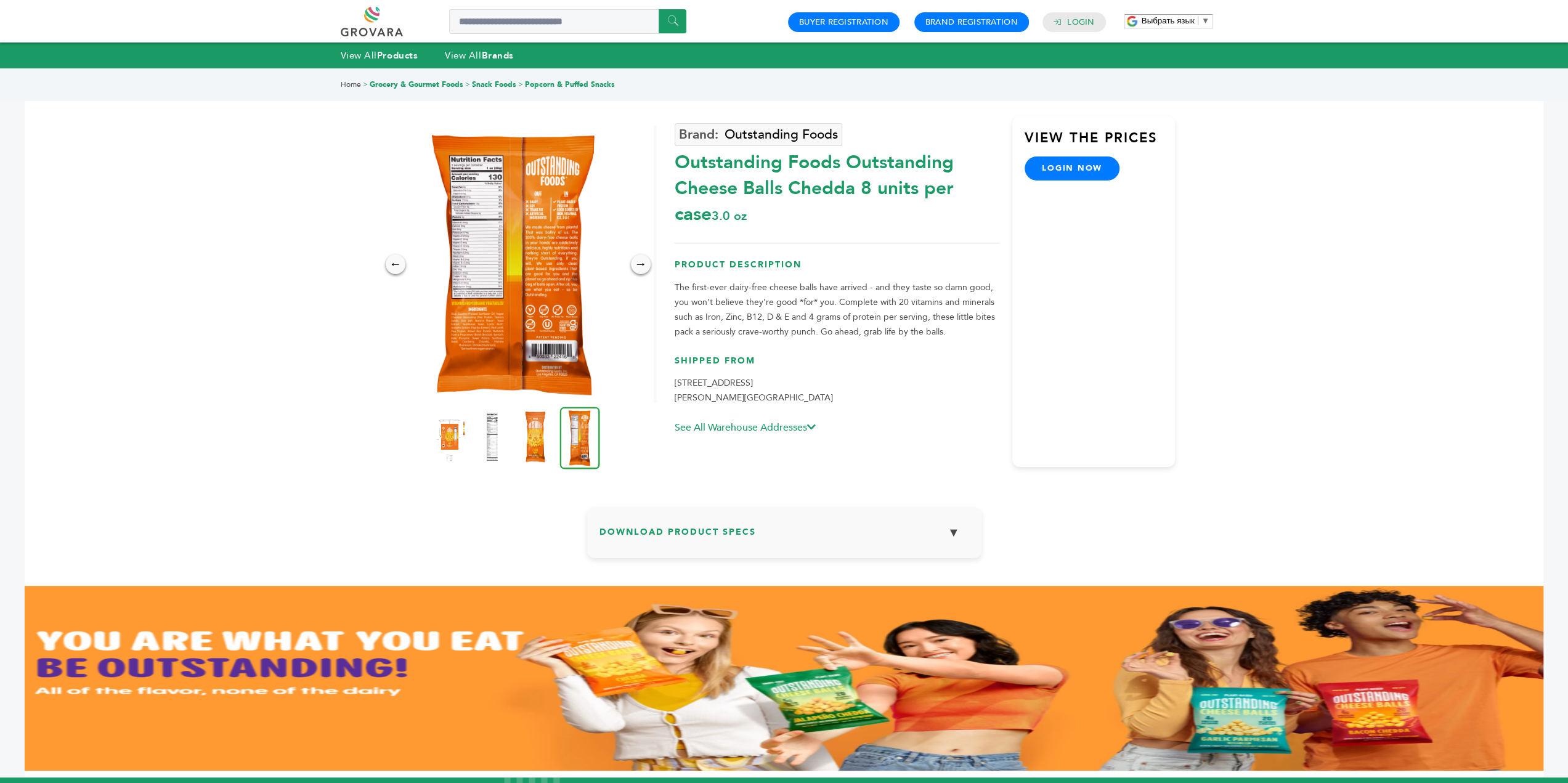
click at [526, 444] on img at bounding box center [535, 437] width 34 height 54
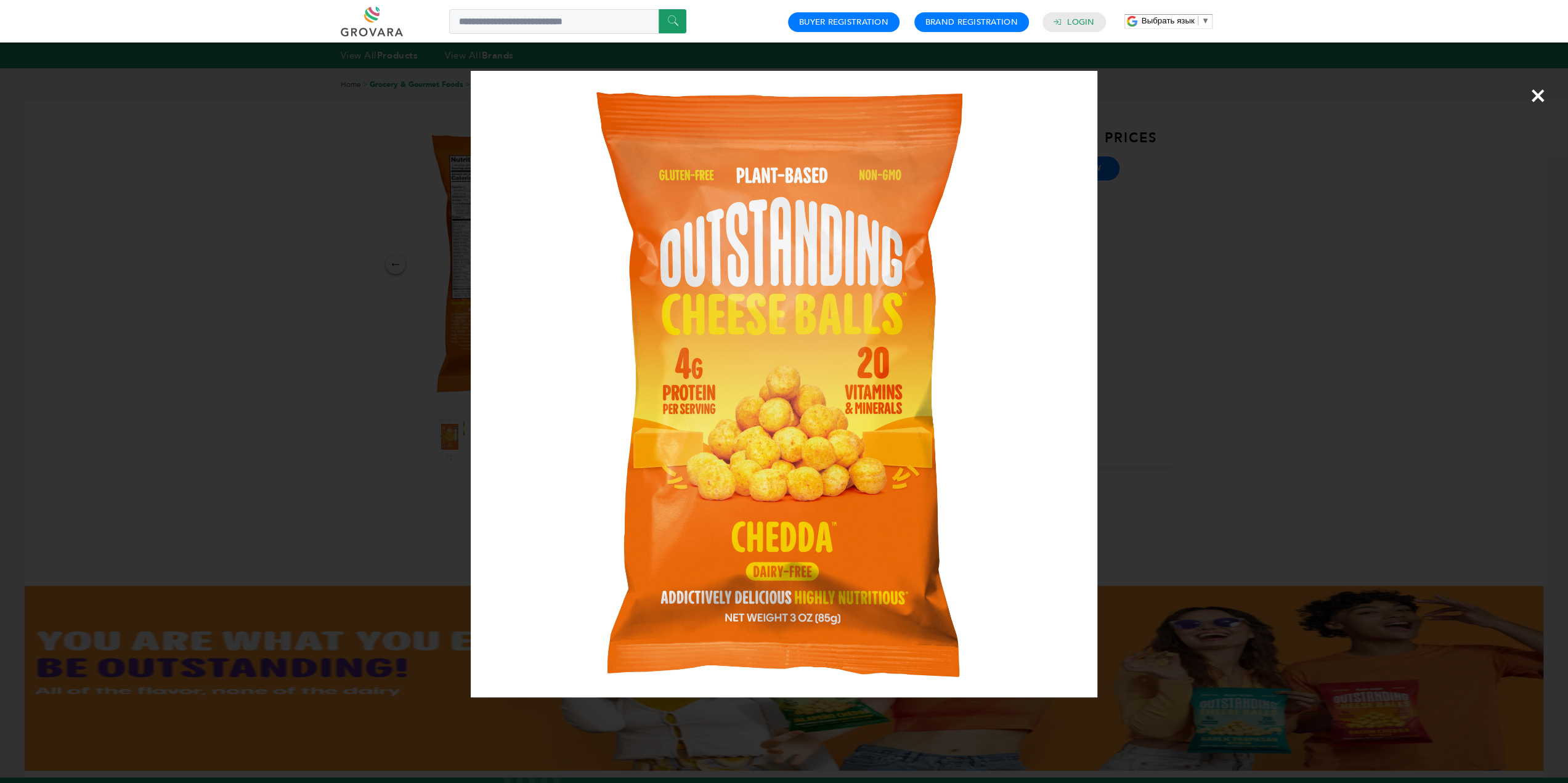
click at [1535, 93] on span "×" at bounding box center [1538, 95] width 17 height 35
